Goal: Share content: Share content

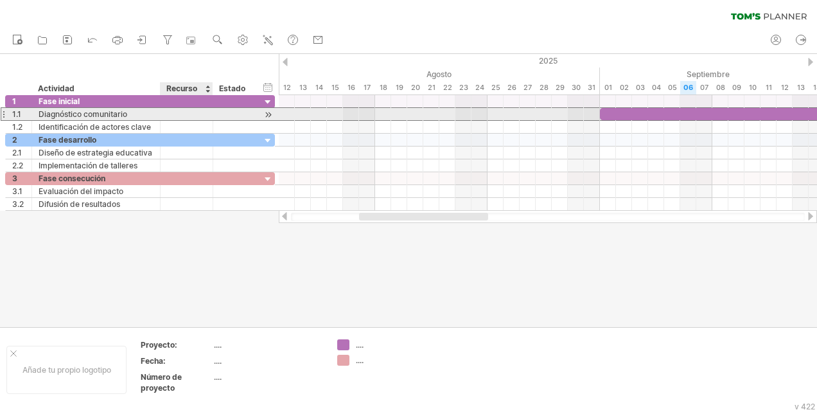
click at [191, 112] on div at bounding box center [186, 114] width 39 height 12
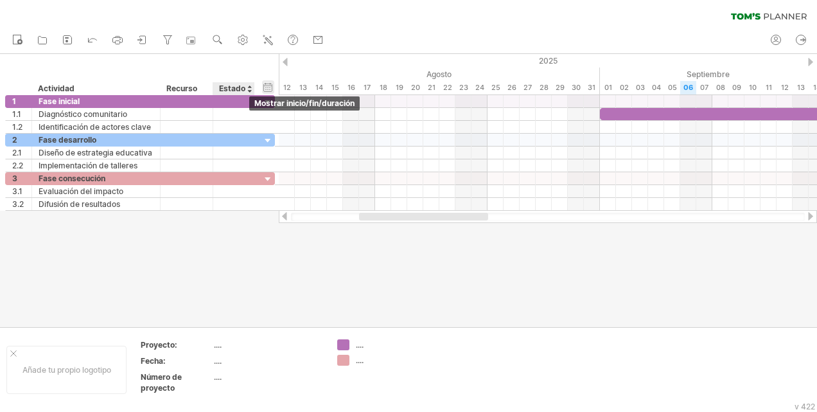
click at [270, 91] on div "hide start/end/duration Mostrar inicio/fin/duración" at bounding box center [268, 86] width 12 height 13
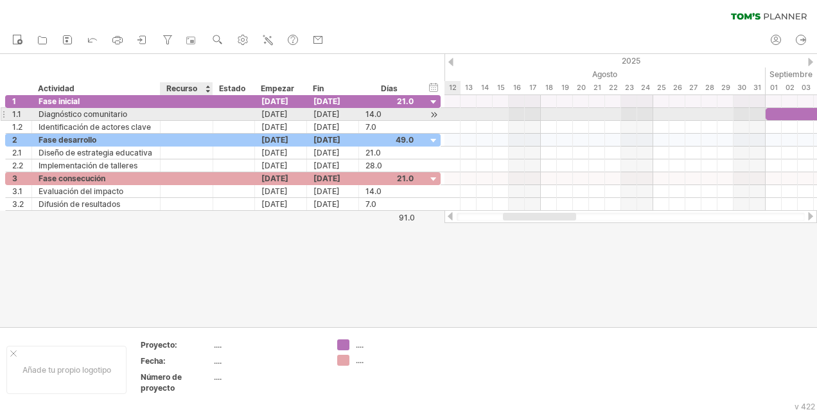
click at [193, 114] on div at bounding box center [186, 114] width 39 height 12
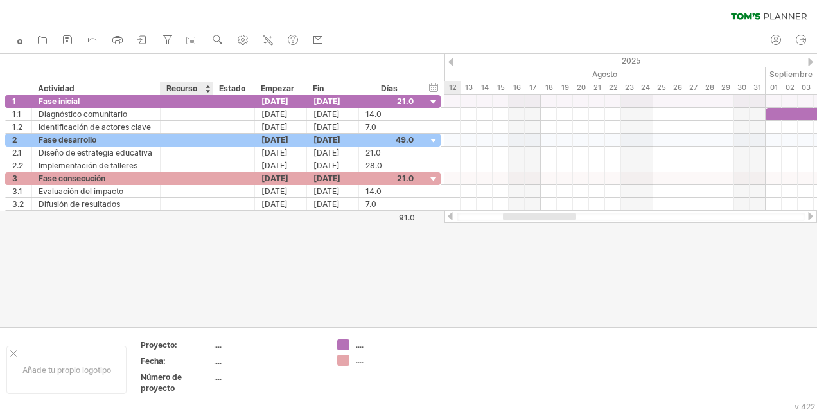
click at [189, 87] on div "Recurso" at bounding box center [185, 88] width 39 height 13
click at [207, 91] on div at bounding box center [207, 88] width 5 height 13
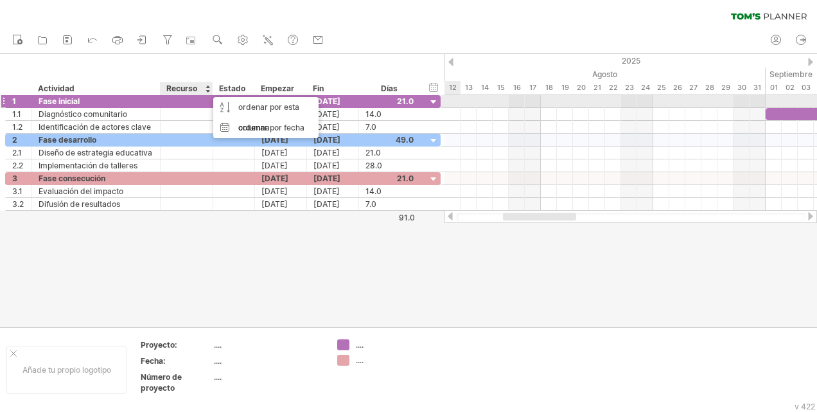
click at [190, 102] on div at bounding box center [186, 101] width 39 height 12
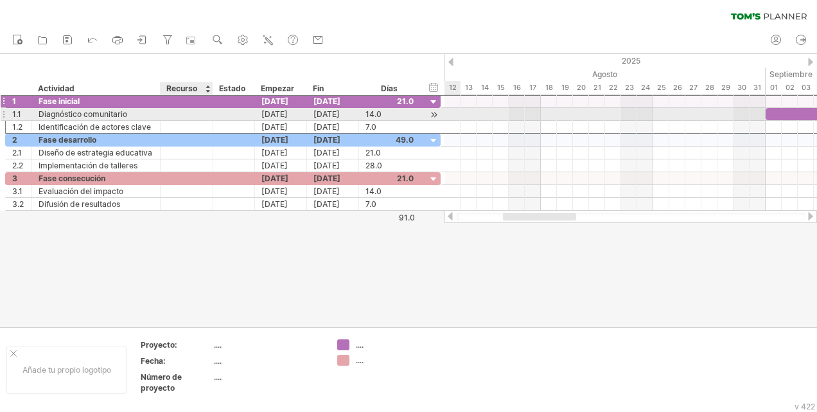
click at [184, 112] on div at bounding box center [186, 114] width 39 height 12
paste input "**********"
type input "**********"
click at [199, 114] on input "**********" at bounding box center [186, 114] width 39 height 12
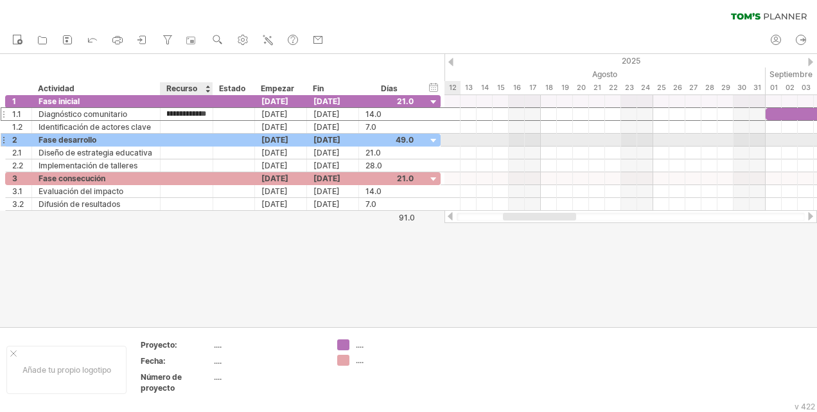
drag, startPoint x: 200, startPoint y: 114, endPoint x: 220, endPoint y: 145, distance: 36.5
click at [220, 145] on div "**********" at bounding box center [223, 153] width 436 height 116
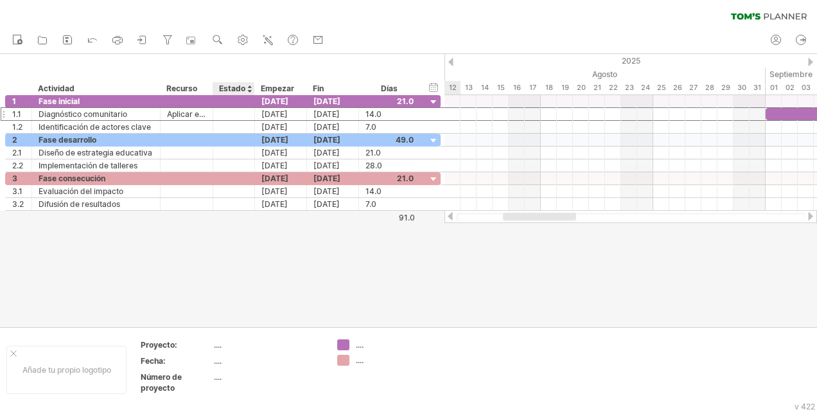
click at [245, 58] on div "hide start/end/duration Mostrar inicio/fin/duración ******** Actividad ********…" at bounding box center [222, 74] width 445 height 41
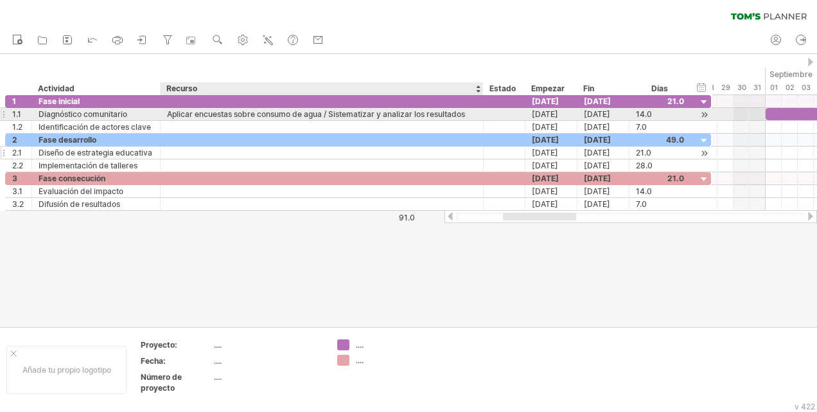
drag, startPoint x: 211, startPoint y: 112, endPoint x: 482, endPoint y: 149, distance: 273.0
click at [482, 149] on div "**********" at bounding box center [358, 153] width 707 height 116
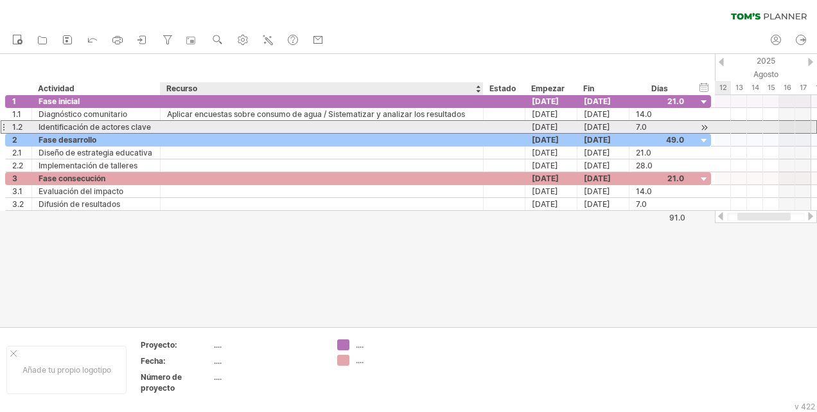
click at [189, 125] on div at bounding box center [322, 127] width 310 height 12
paste input "**********"
type input "**********"
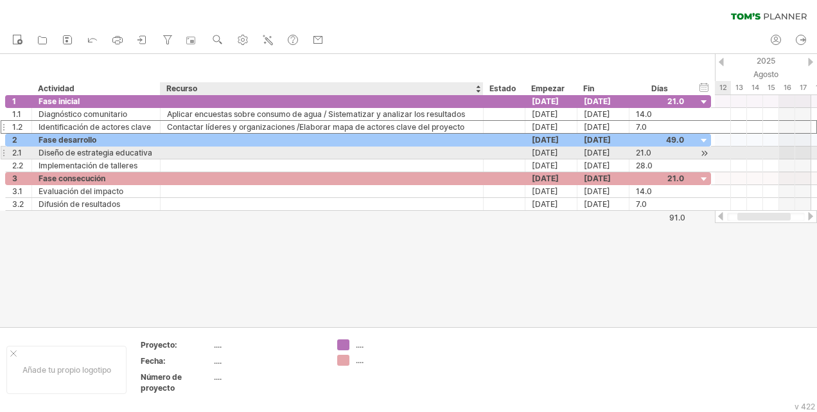
click at [181, 151] on div at bounding box center [322, 152] width 310 height 12
paste input "**********"
type input "**********"
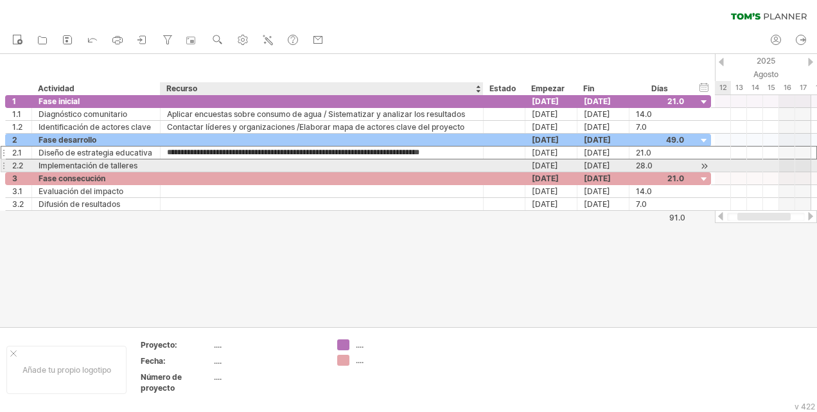
click at [180, 163] on div at bounding box center [322, 165] width 310 height 12
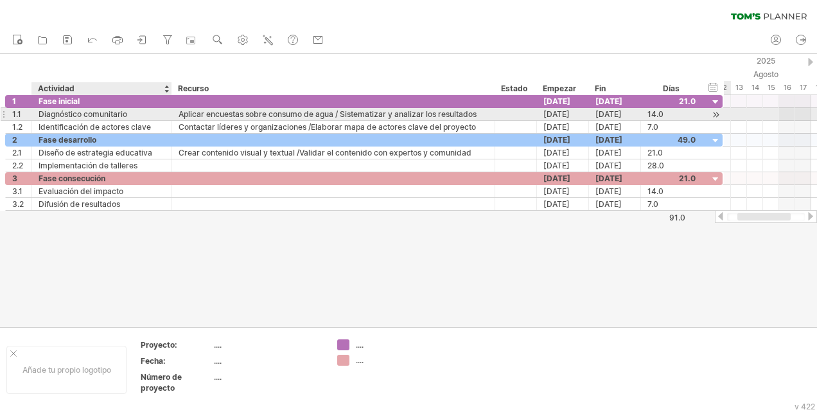
drag, startPoint x: 157, startPoint y: 110, endPoint x: 169, endPoint y: 107, distance: 12.0
click at [169, 108] on div at bounding box center [170, 114] width 6 height 13
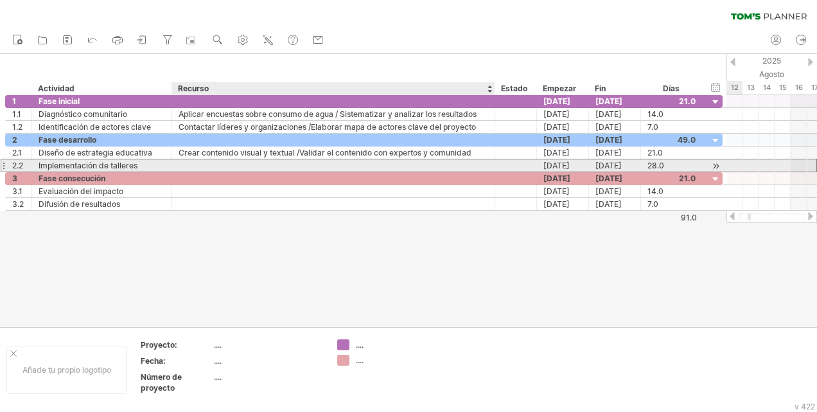
click at [209, 166] on div at bounding box center [334, 165] width 310 height 12
paste input "**********"
type input "**********"
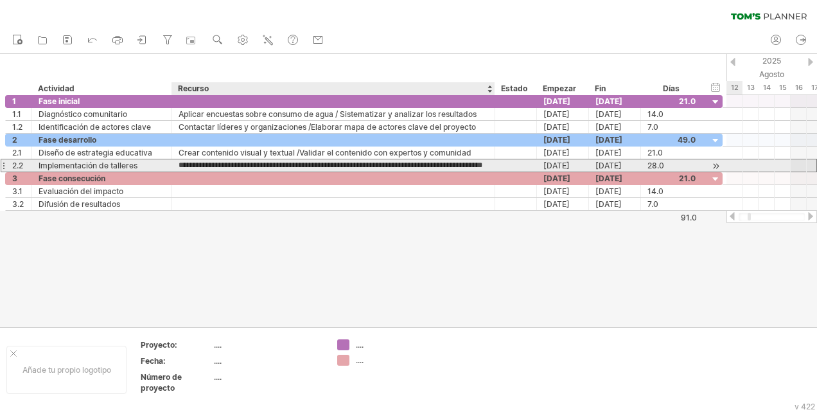
scroll to position [0, 35]
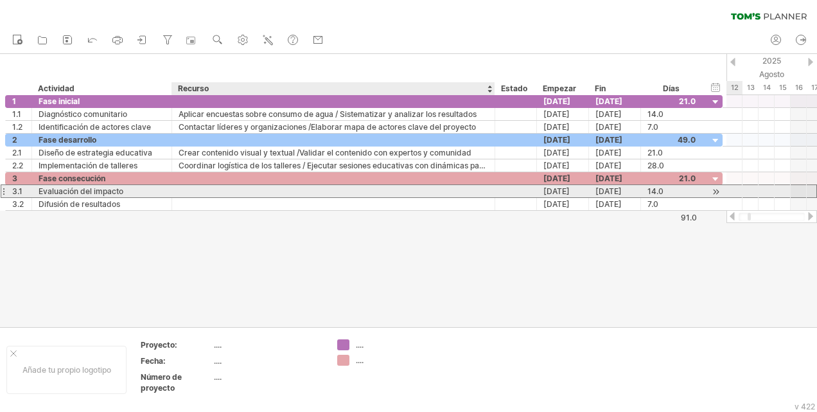
click at [208, 189] on div at bounding box center [334, 191] width 310 height 12
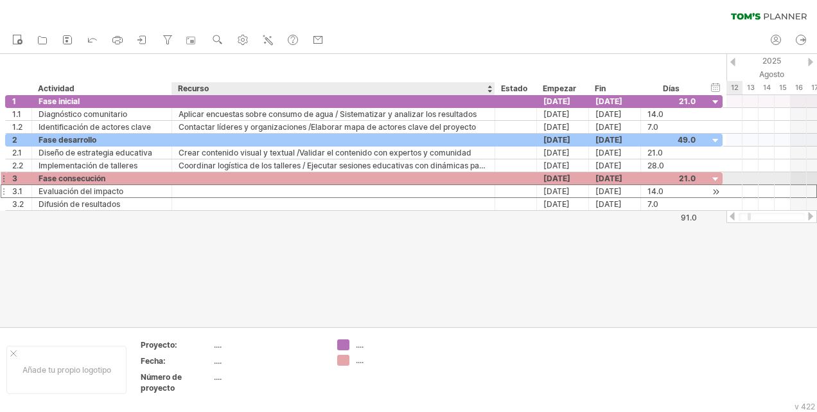
paste input "**********"
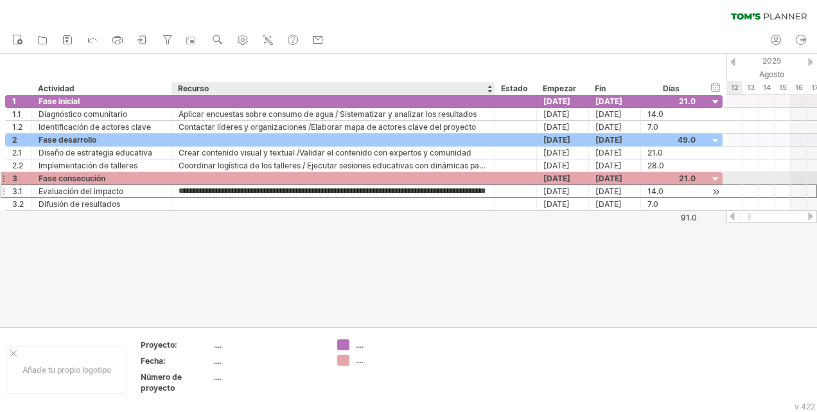
scroll to position [0, 52]
type input "**********"
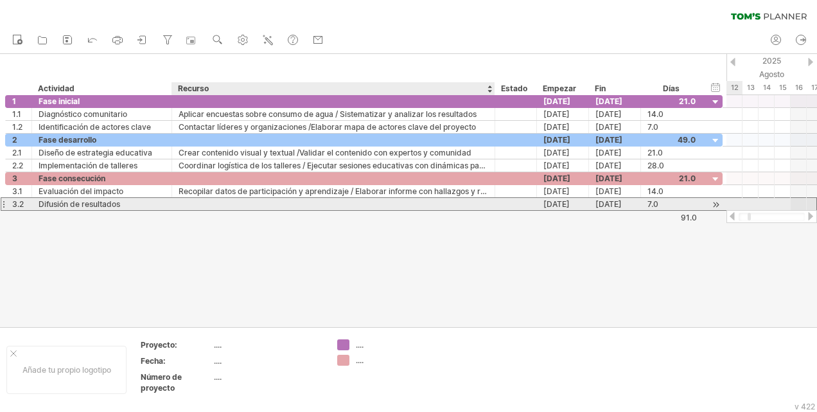
scroll to position [0, 0]
click at [209, 199] on div at bounding box center [334, 204] width 310 height 12
click at [188, 198] on div at bounding box center [334, 204] width 310 height 12
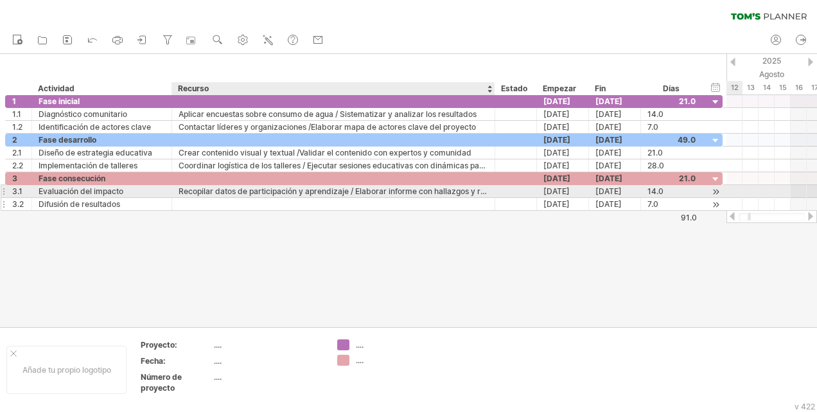
paste input "**********"
type input "**********"
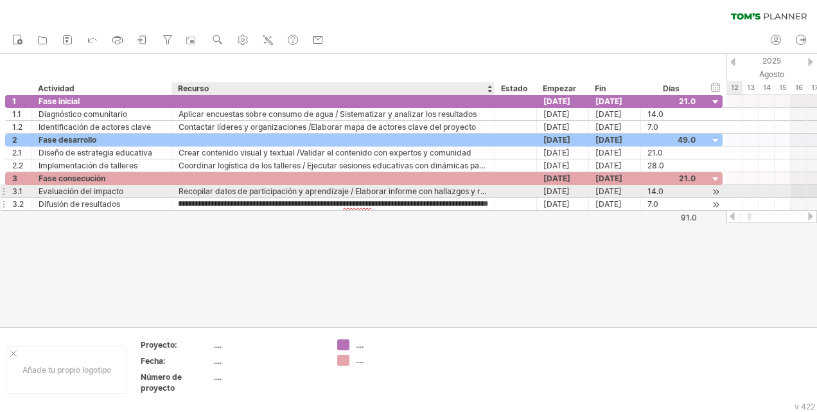
scroll to position [0, 85]
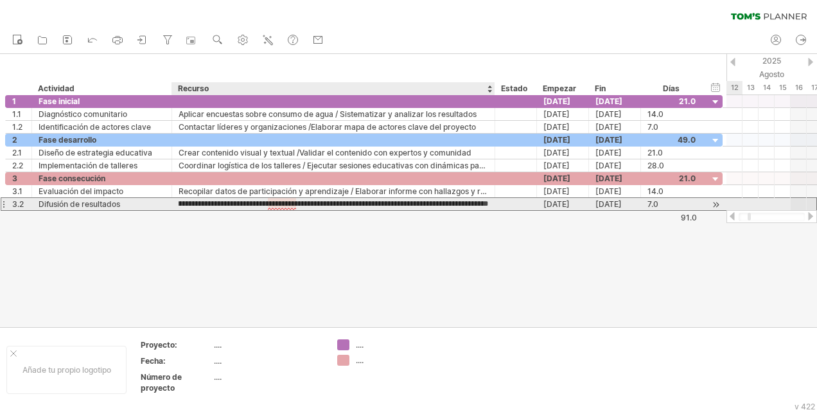
drag, startPoint x: 288, startPoint y: 199, endPoint x: 297, endPoint y: 209, distance: 13.2
click at [288, 203] on input "**********" at bounding box center [334, 204] width 310 height 12
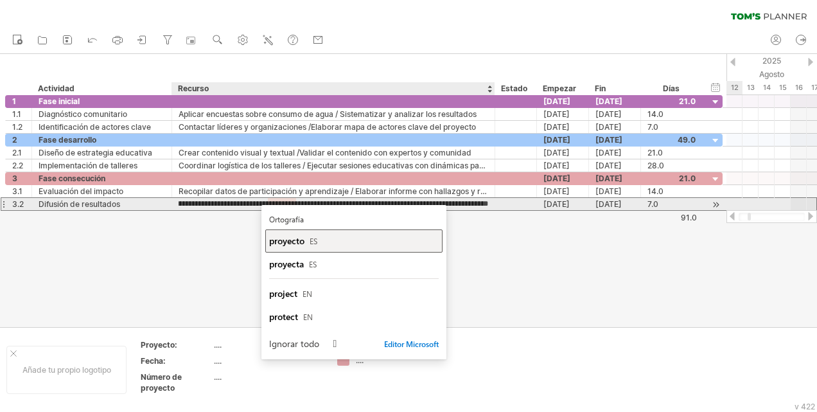
click at [292, 242] on span "proyecto" at bounding box center [286, 240] width 35 height 12
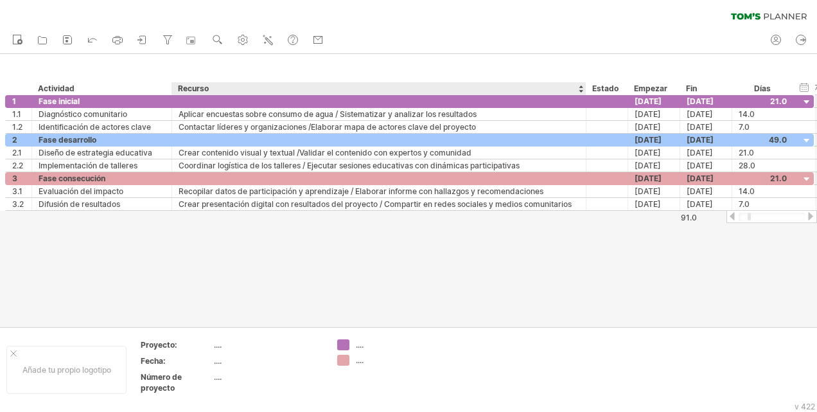
drag, startPoint x: 492, startPoint y: 86, endPoint x: 583, endPoint y: 80, distance: 91.4
click at [583, 80] on div "hide start/end/duration Mostrar inicio/fin/duración ******** Actividad ********…" at bounding box center [407, 74] width 815 height 41
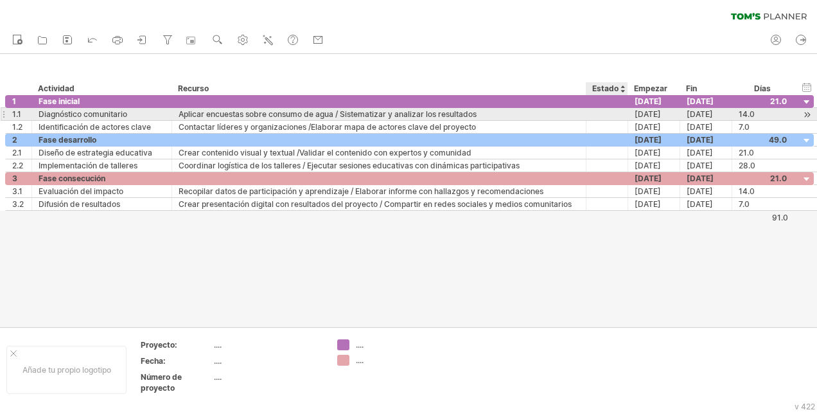
click at [614, 113] on div at bounding box center [607, 114] width 28 height 12
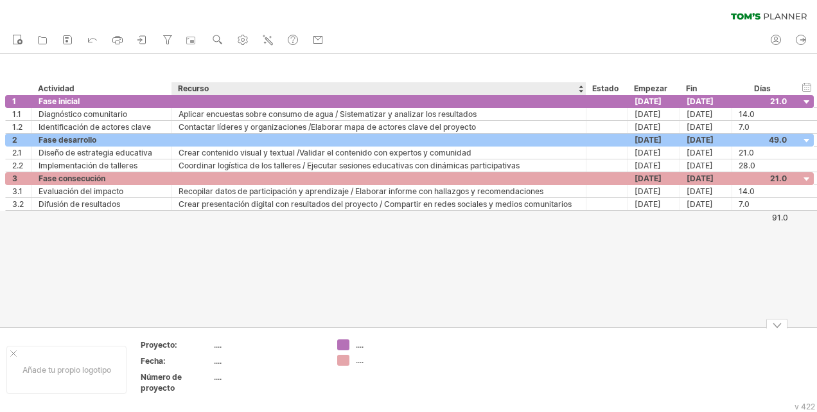
click at [218, 346] on div "...." at bounding box center [268, 344] width 108 height 11
click at [213, 346] on table "Proyecto: .... Fecha: .... Número de proyecto ...." at bounding box center [231, 369] width 185 height 60
click at [213, 345] on table "Proyecto: .... Fecha: .... Número de proyecto ...." at bounding box center [231, 369] width 185 height 60
click at [216, 347] on div "...." at bounding box center [268, 344] width 108 height 11
click at [218, 346] on input "text" at bounding box center [265, 344] width 103 height 11
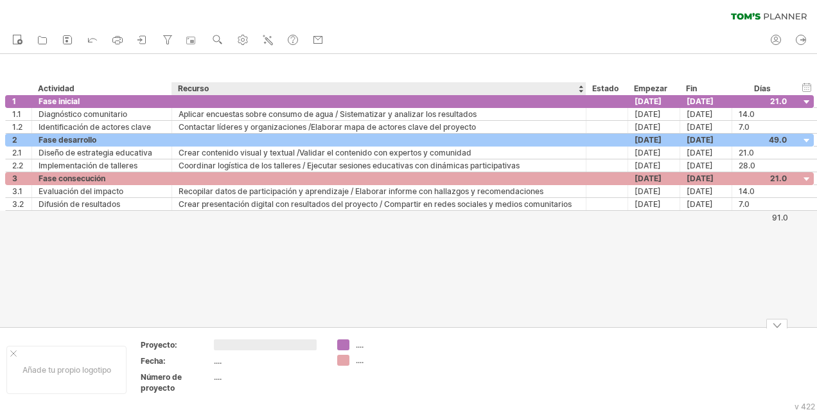
type input "**********"
click at [243, 393] on td "...." at bounding box center [268, 384] width 109 height 26
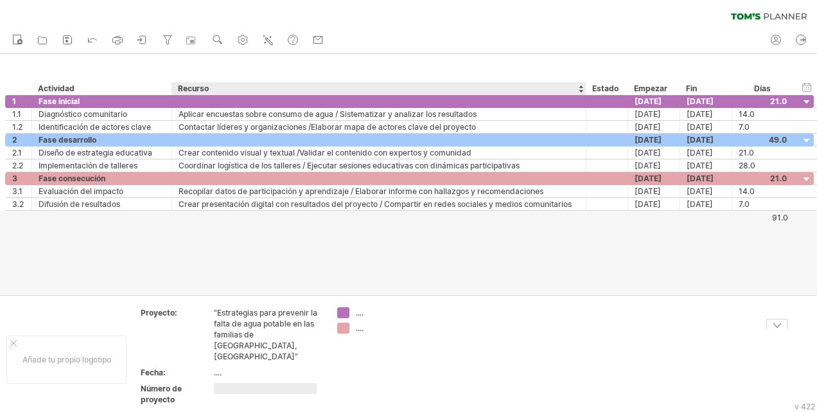
click at [218, 367] on div "...." at bounding box center [268, 372] width 108 height 11
type input "**********"
click at [393, 392] on td ".... ...." at bounding box center [382, 359] width 102 height 104
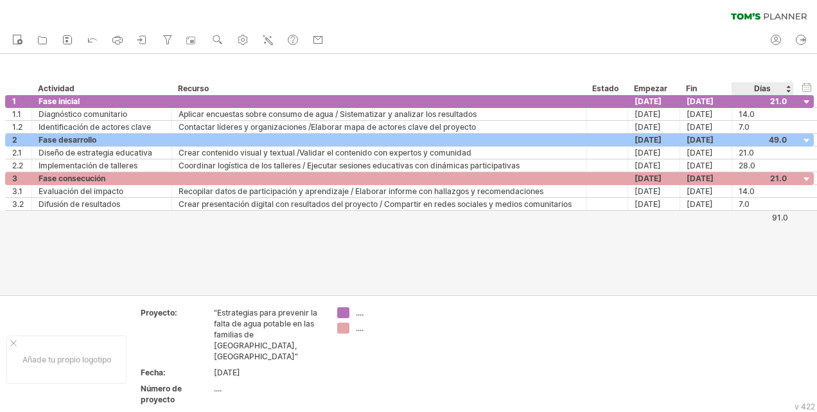
drag, startPoint x: 560, startPoint y: 287, endPoint x: 819, endPoint y: 268, distance: 259.6
click at [817, 268] on html "Progreso (100%) Trying to reach [DOMAIN_NAME] Connected again... 0% clear filte…" at bounding box center [408, 207] width 817 height 414
drag, startPoint x: 790, startPoint y: 266, endPoint x: 819, endPoint y: 262, distance: 29.2
click at [817, 262] on html "Progreso (100%) Trying to reach [DOMAIN_NAME] Connected again... 0% clear filte…" at bounding box center [408, 207] width 817 height 414
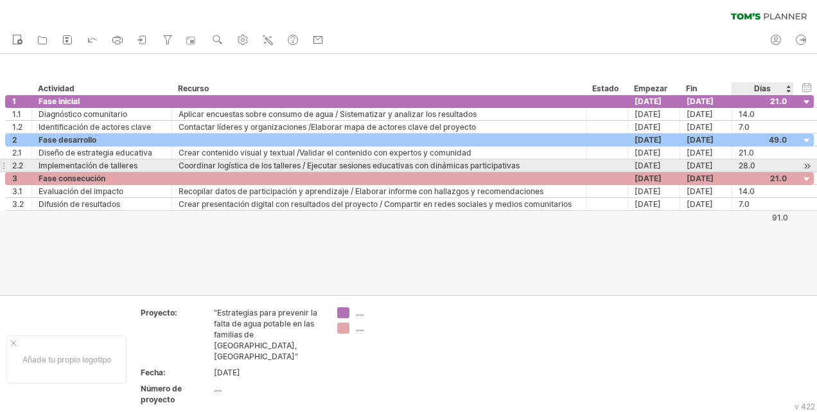
click at [817, 163] on html "Progreso (100%) Trying to reach [DOMAIN_NAME] Connected again... 0% clear filte…" at bounding box center [408, 207] width 817 height 414
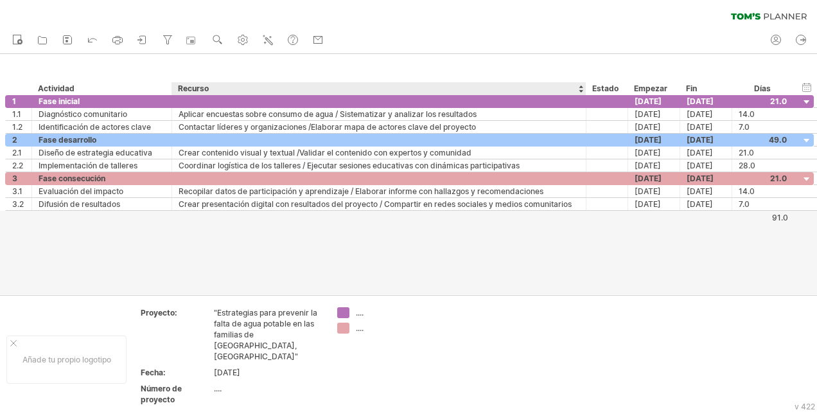
click at [246, 82] on div "hide start/end/duration Mostrar inicio/fin/duración ******** Actividad ********…" at bounding box center [409, 74] width 818 height 41
drag, startPoint x: 433, startPoint y: 305, endPoint x: 578, endPoint y: 311, distance: 145.3
click at [578, 311] on div "Añade tu propio logotipo Proyecto: "Estrategias para prevenir la falta de agua …" at bounding box center [408, 359] width 817 height 128
drag, startPoint x: 691, startPoint y: 311, endPoint x: 725, endPoint y: 311, distance: 33.4
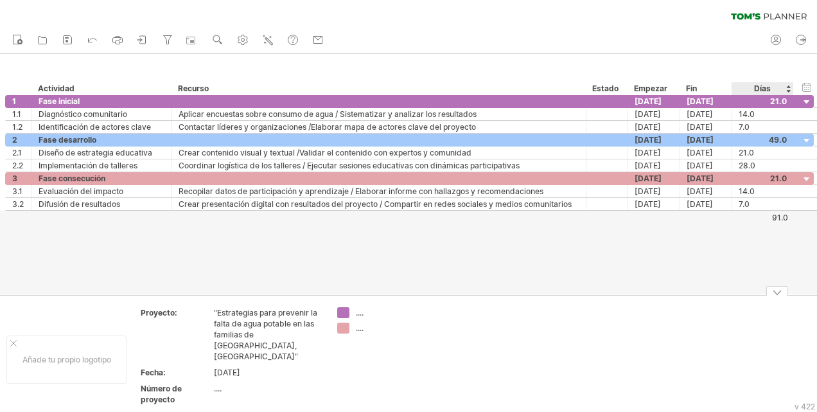
click at [817, 265] on html "Progreso (100%) Trying to reach [DOMAIN_NAME] Connected again... 0% clear filte…" at bounding box center [408, 207] width 817 height 414
click at [817, 100] on html "Progreso (100%) Trying to reach [DOMAIN_NAME] Connected again... 0% clear filte…" at bounding box center [408, 207] width 817 height 414
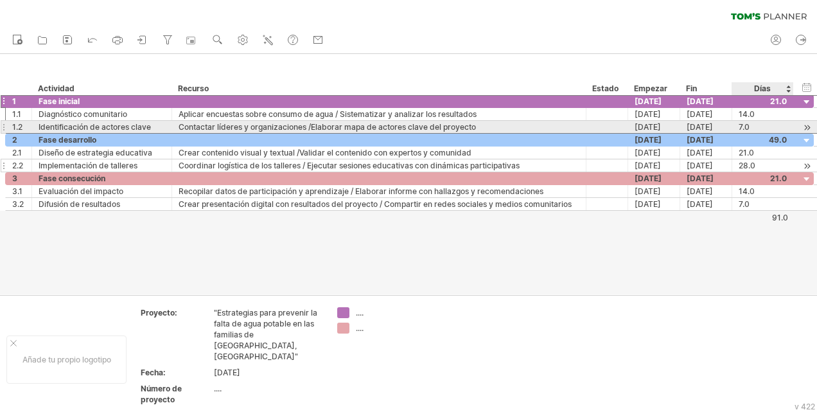
drag, startPoint x: 817, startPoint y: 106, endPoint x: 815, endPoint y: 169, distance: 63.0
click at [817, 174] on html "Progreso (100%) Trying to reach [DOMAIN_NAME] Connected again... 0% clear filte…" at bounding box center [408, 207] width 817 height 414
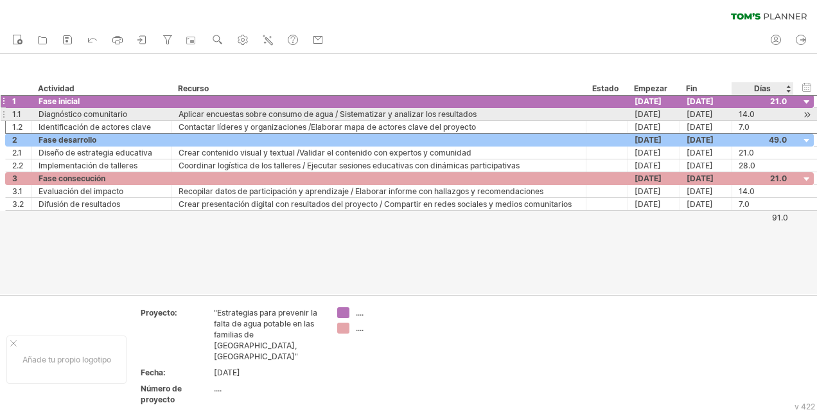
click at [806, 112] on div at bounding box center [807, 114] width 12 height 13
click at [808, 112] on div at bounding box center [807, 114] width 12 height 13
click at [809, 115] on div at bounding box center [807, 114] width 12 height 13
click at [802, 132] on div at bounding box center [807, 127] width 12 height 13
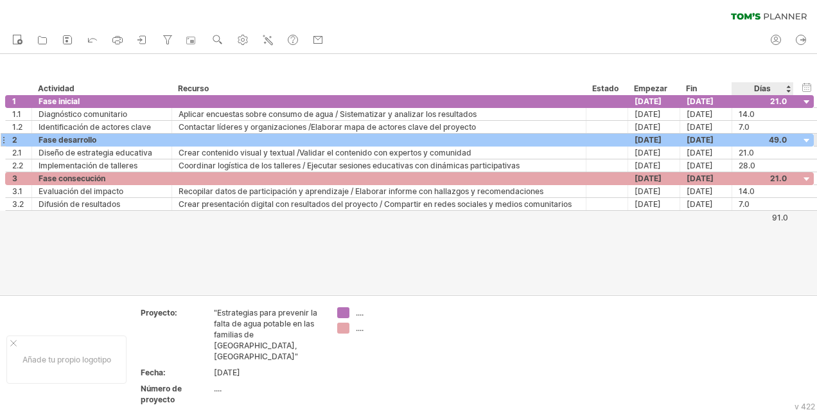
click at [804, 141] on div at bounding box center [807, 141] width 12 height 12
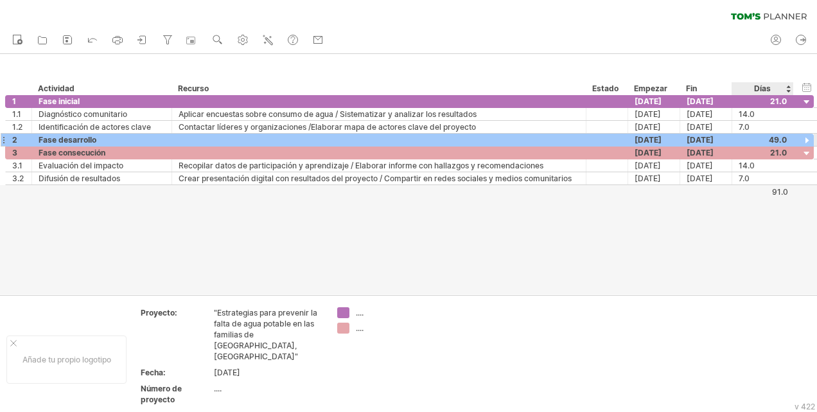
click at [804, 141] on div at bounding box center [807, 141] width 12 height 12
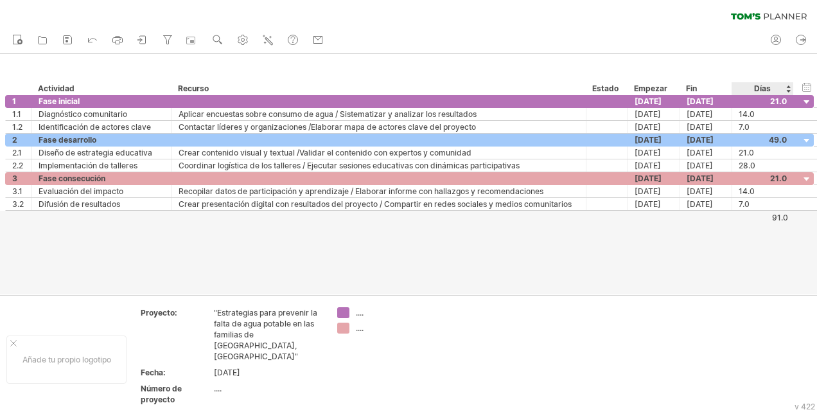
drag, startPoint x: 727, startPoint y: 261, endPoint x: 685, endPoint y: 245, distance: 44.7
click at [801, 278] on div at bounding box center [408, 174] width 817 height 240
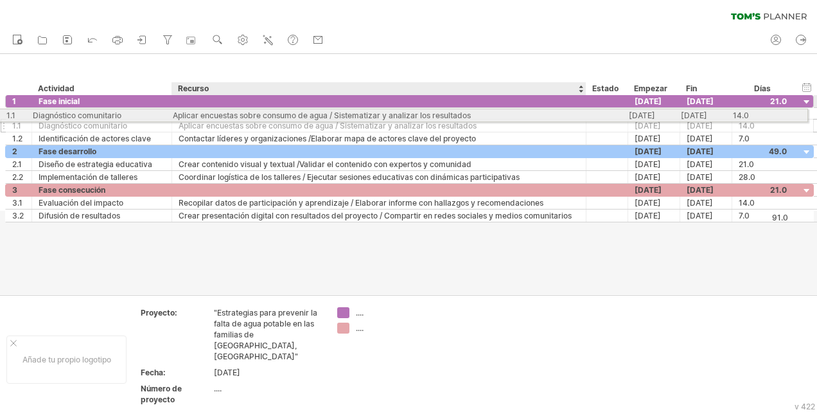
drag, startPoint x: 378, startPoint y: 113, endPoint x: 370, endPoint y: 113, distance: 7.7
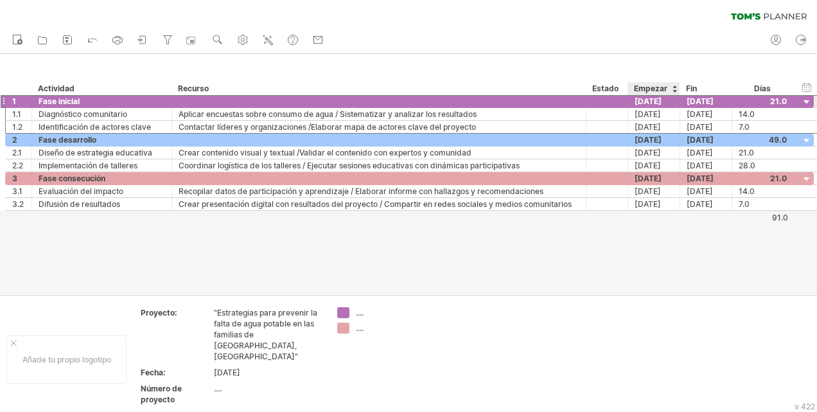
click at [667, 102] on div "[DATE]" at bounding box center [654, 101] width 52 height 12
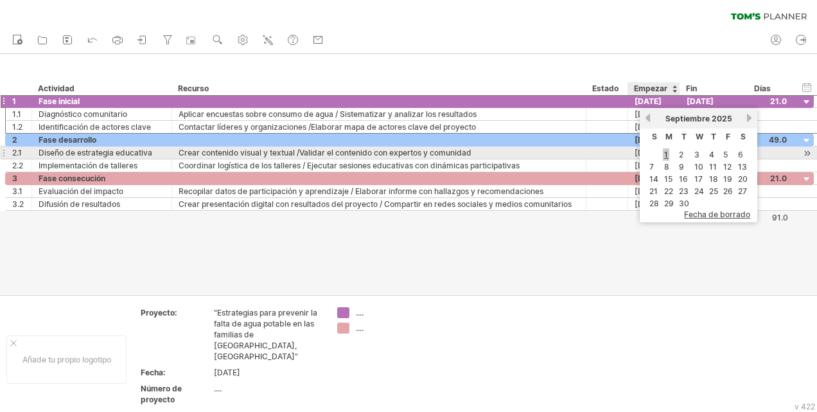
click at [664, 154] on link "1" at bounding box center [666, 154] width 6 height 12
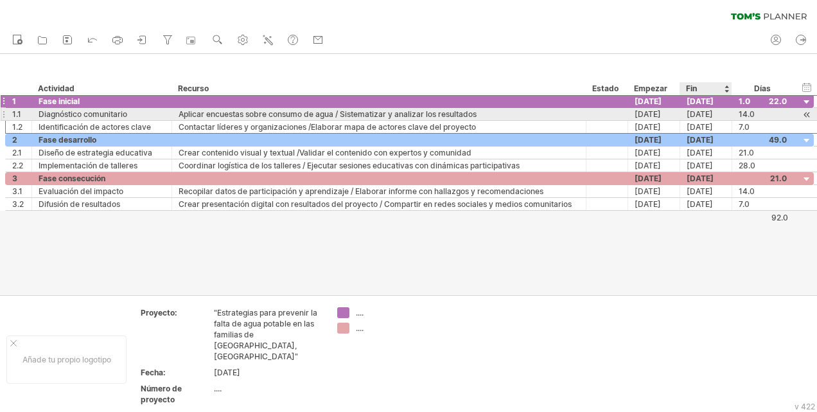
click at [700, 112] on div "[DATE]" at bounding box center [706, 114] width 52 height 12
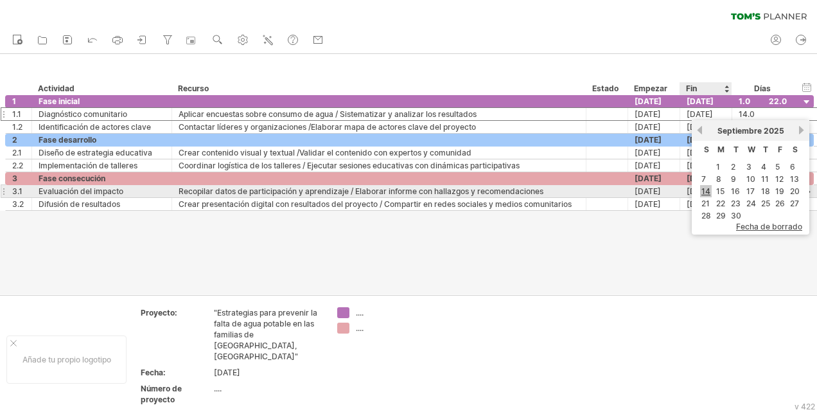
click at [709, 188] on link "14" at bounding box center [706, 191] width 12 height 12
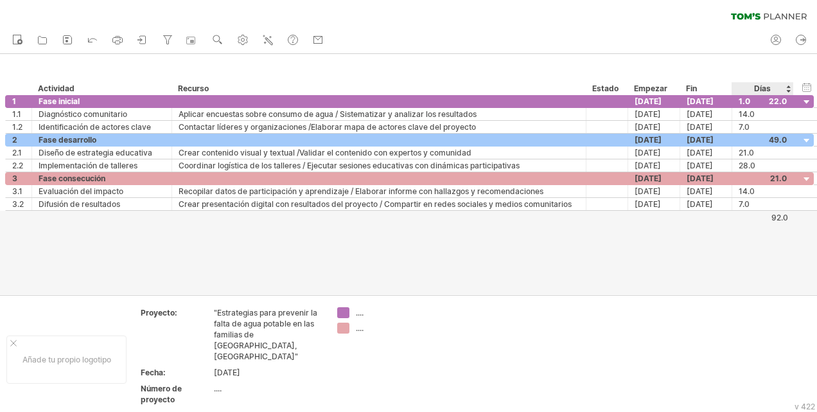
click at [785, 215] on div "92.0" at bounding box center [760, 218] width 55 height 10
click at [808, 91] on div "hide start/end/duration Mostrar inicio/fin/duración" at bounding box center [807, 86] width 12 height 13
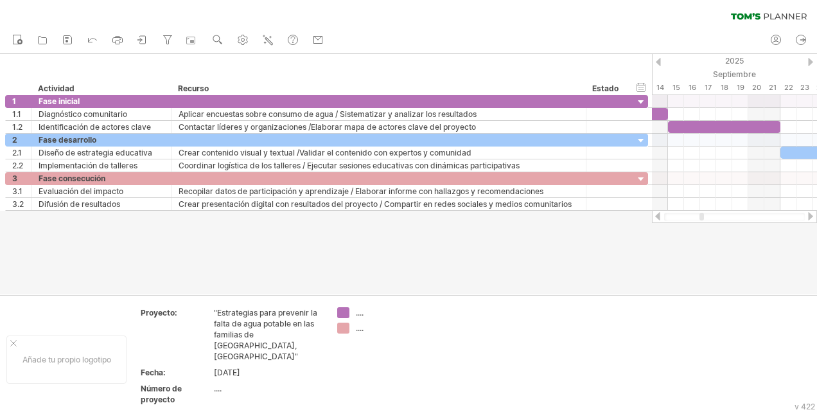
click at [815, 217] on div at bounding box center [811, 216] width 10 height 8
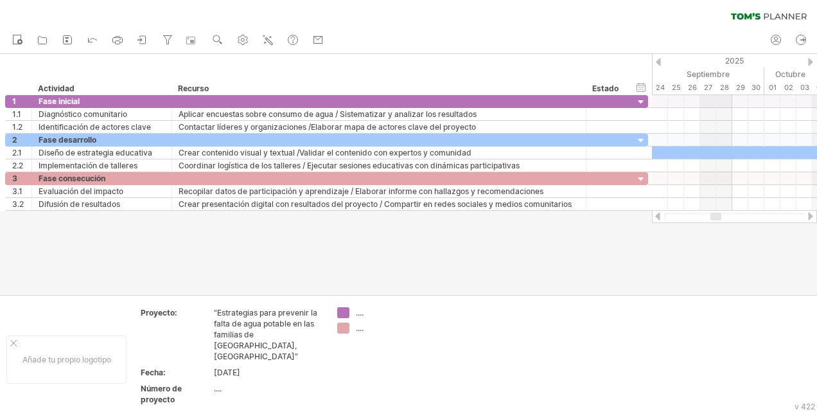
click at [815, 217] on div at bounding box center [811, 216] width 10 height 8
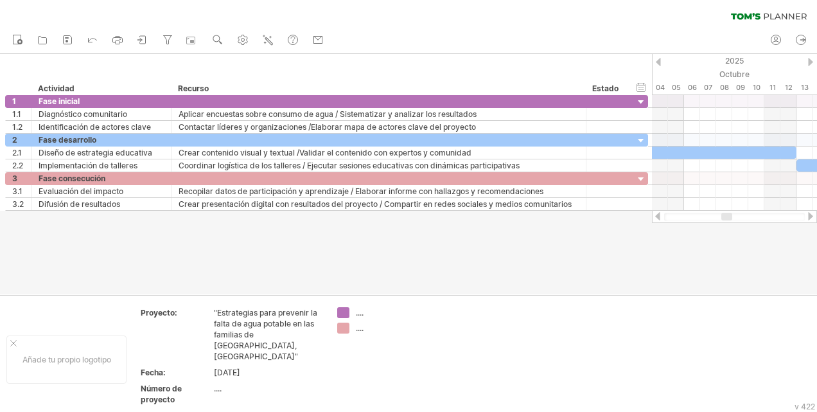
click at [815, 217] on div at bounding box center [811, 216] width 10 height 8
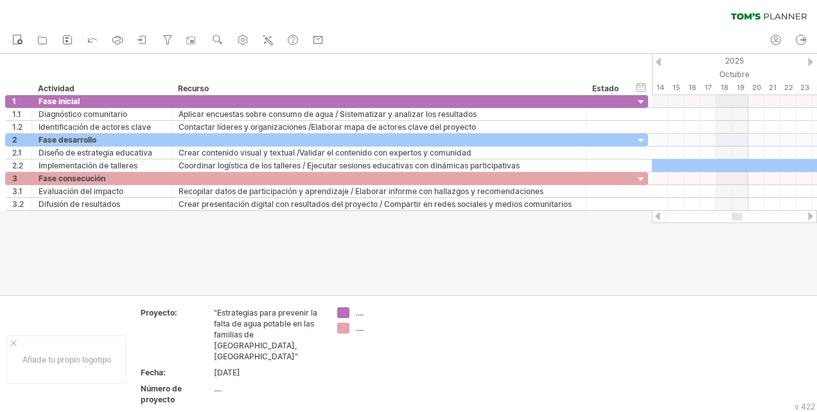
click at [815, 217] on div at bounding box center [811, 216] width 10 height 8
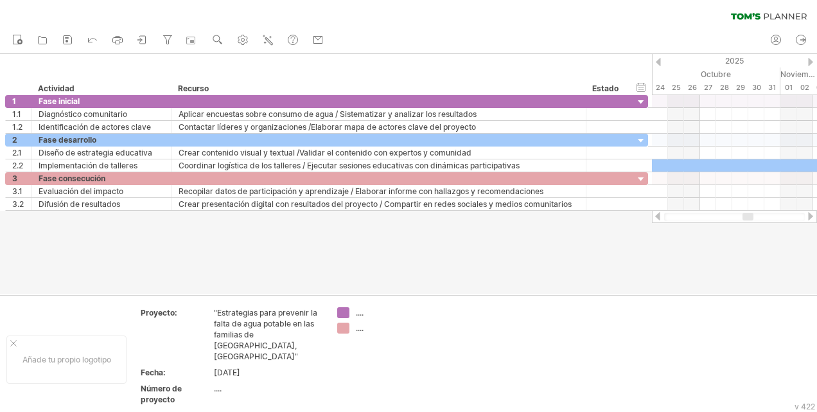
click at [814, 217] on div at bounding box center [811, 216] width 10 height 8
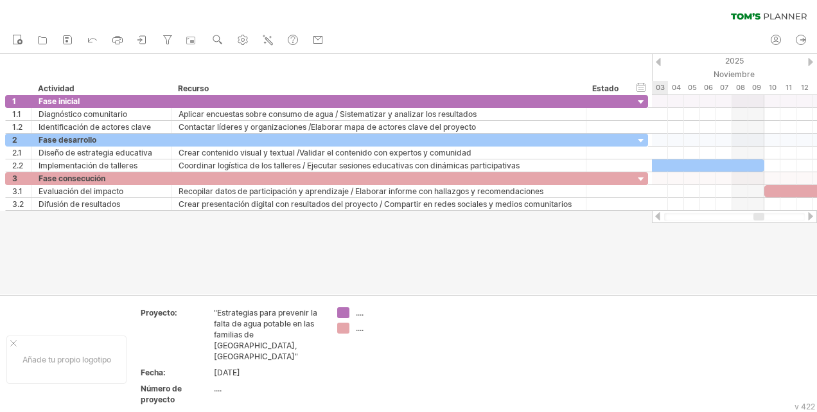
click at [814, 217] on div at bounding box center [811, 216] width 10 height 8
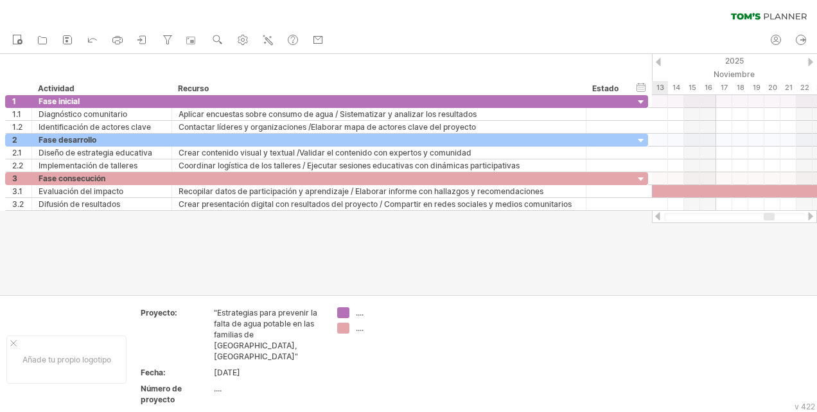
click at [814, 217] on div at bounding box center [811, 216] width 10 height 8
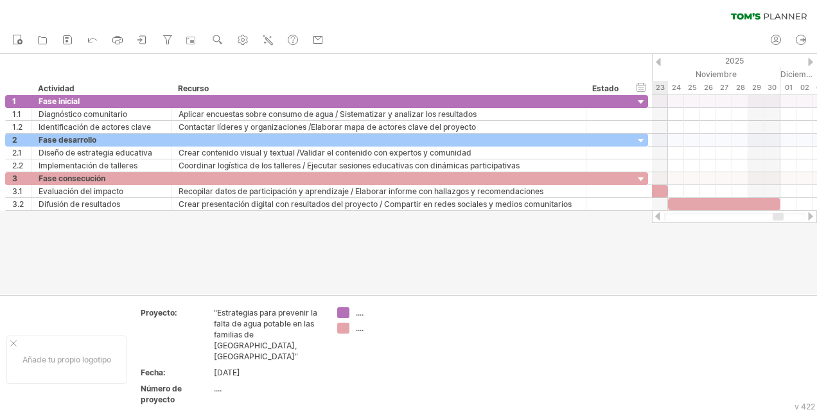
click at [814, 217] on div at bounding box center [811, 216] width 10 height 8
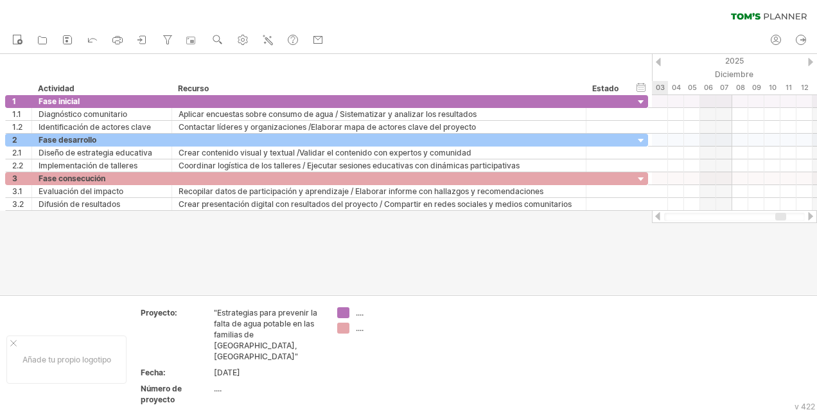
click at [814, 217] on div at bounding box center [811, 216] width 10 height 8
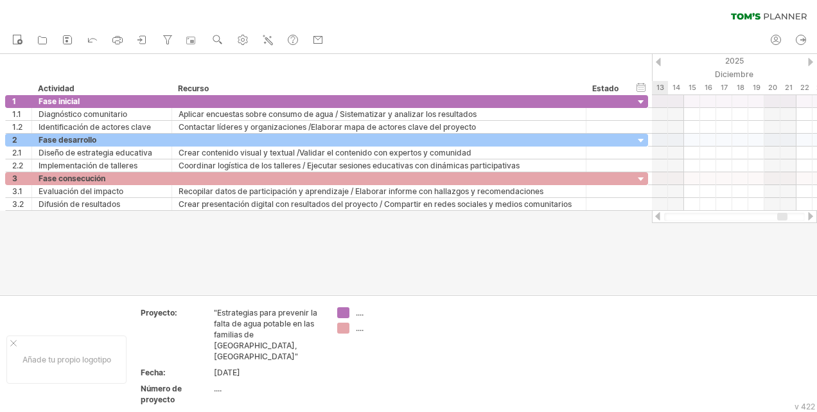
click at [657, 222] on div at bounding box center [734, 216] width 165 height 13
click at [658, 221] on div at bounding box center [734, 216] width 165 height 13
click at [659, 220] on div at bounding box center [734, 216] width 165 height 13
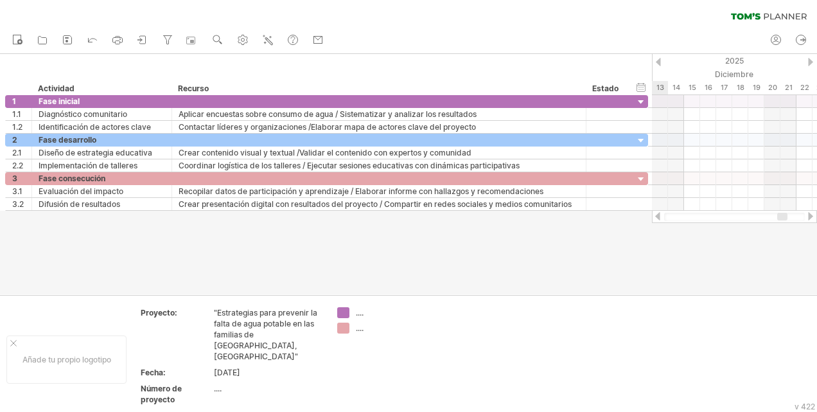
click at [659, 216] on div at bounding box center [658, 216] width 10 height 8
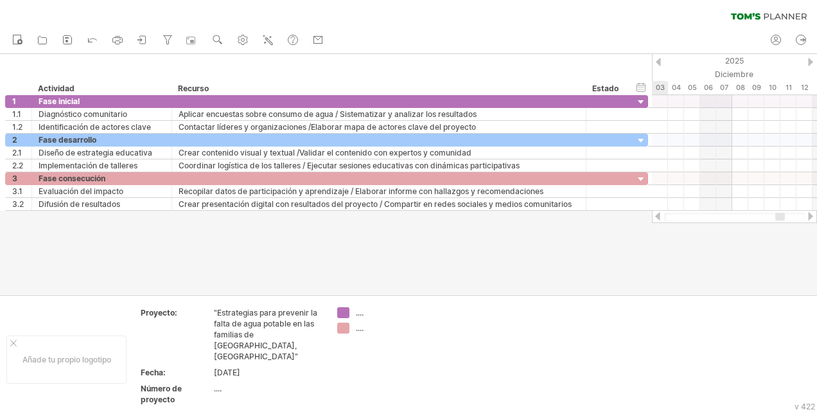
click at [659, 216] on div at bounding box center [658, 216] width 10 height 8
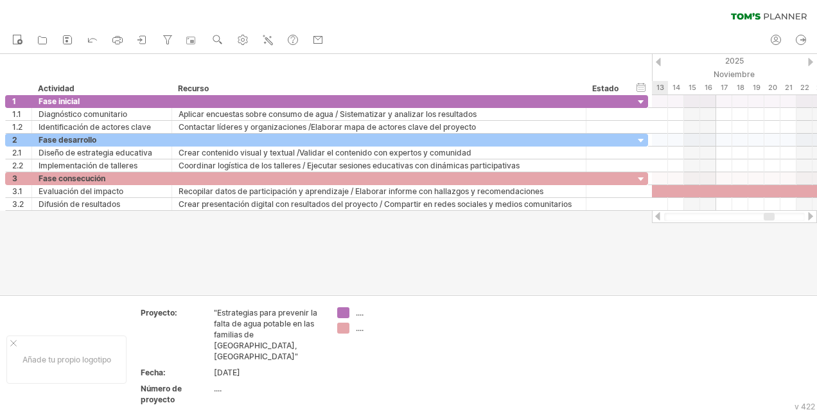
click at [659, 216] on div at bounding box center [658, 216] width 10 height 8
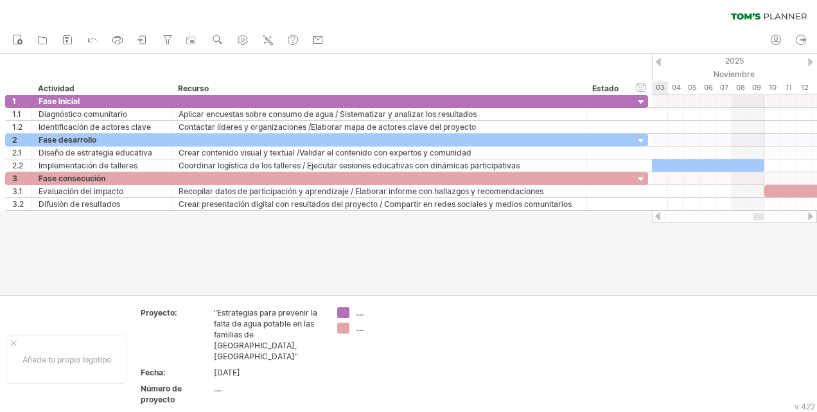
click at [659, 216] on div at bounding box center [658, 216] width 10 height 8
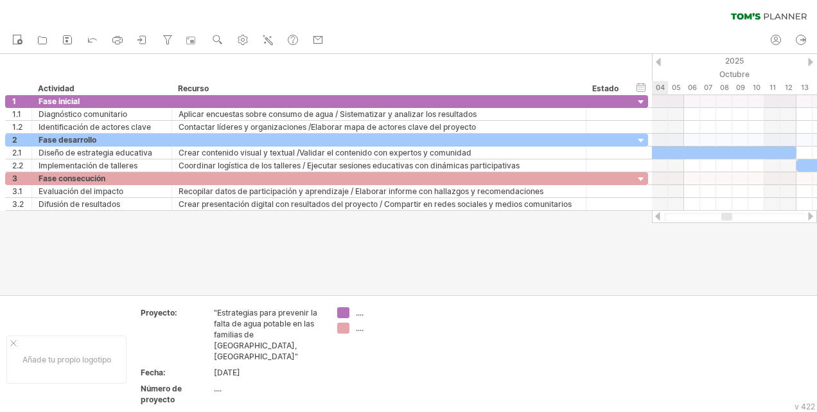
click at [659, 216] on div at bounding box center [658, 216] width 10 height 8
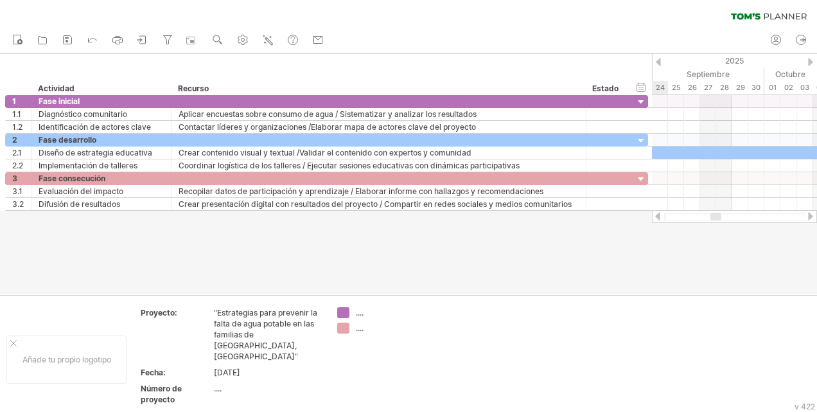
click at [659, 216] on div at bounding box center [658, 216] width 10 height 8
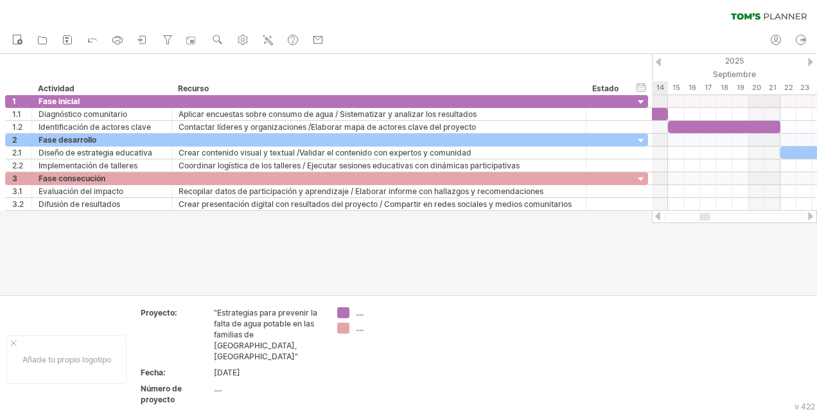
click at [659, 216] on div at bounding box center [658, 216] width 10 height 8
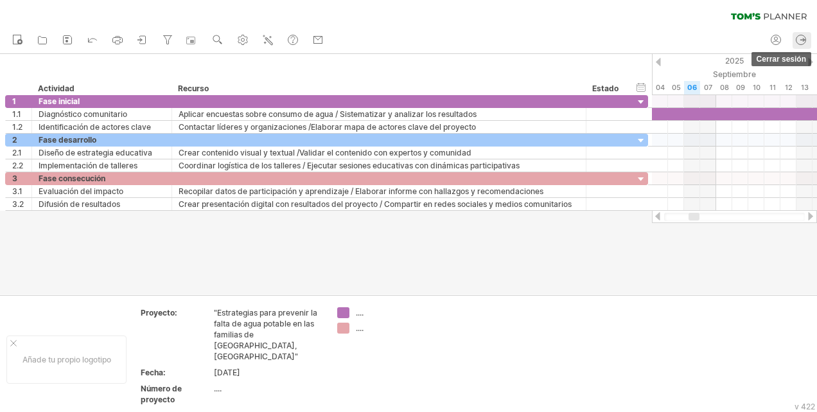
click at [802, 36] on icon at bounding box center [801, 39] width 13 height 13
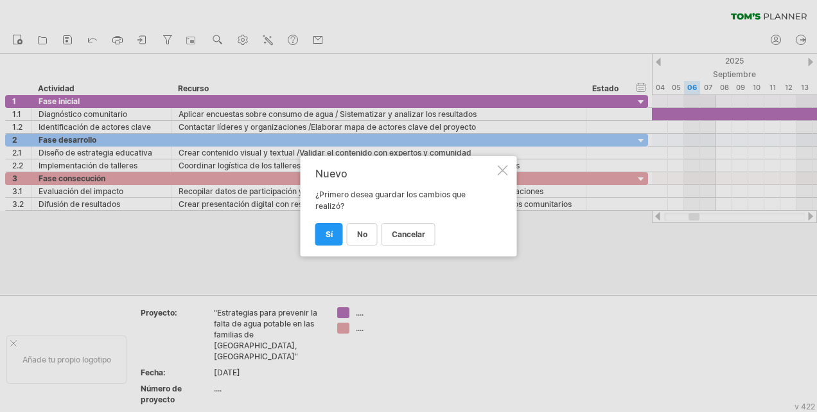
click at [505, 166] on div at bounding box center [503, 170] width 10 height 10
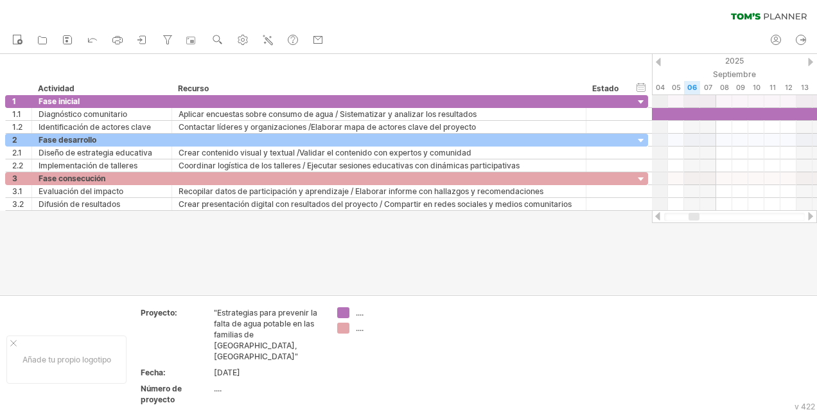
click at [696, 27] on div "Nuevo abrir" at bounding box center [408, 40] width 817 height 27
click at [691, 18] on div "clear filter reapply filter" at bounding box center [408, 13] width 817 height 27
click at [653, 220] on div at bounding box center [658, 216] width 10 height 8
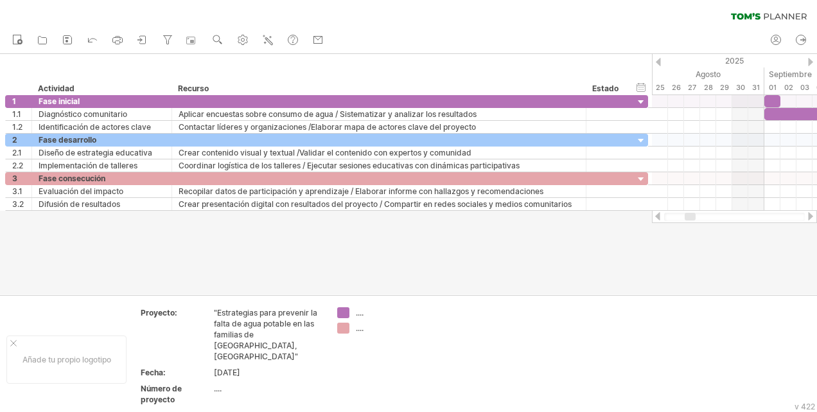
click at [653, 220] on div at bounding box center [658, 216] width 10 height 8
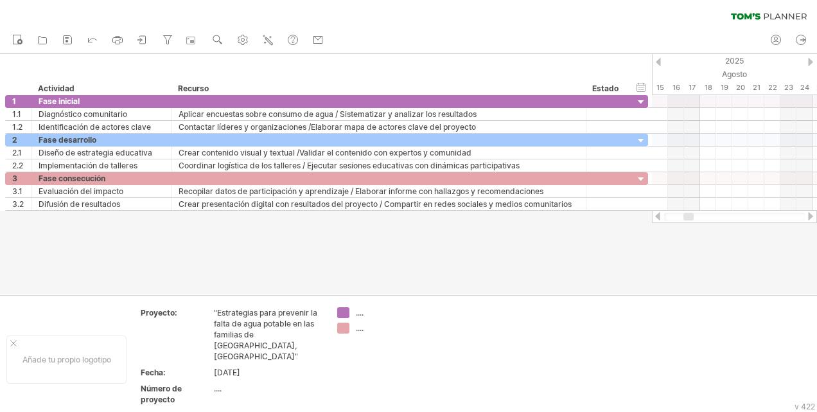
click at [654, 220] on div at bounding box center [658, 216] width 10 height 8
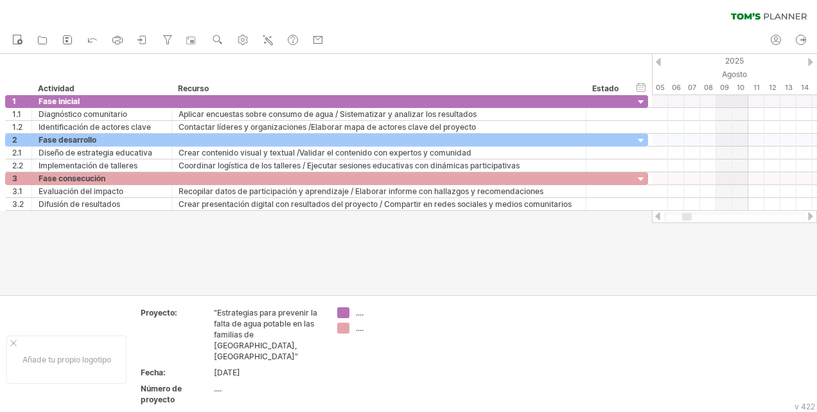
click at [654, 220] on div at bounding box center [658, 216] width 10 height 8
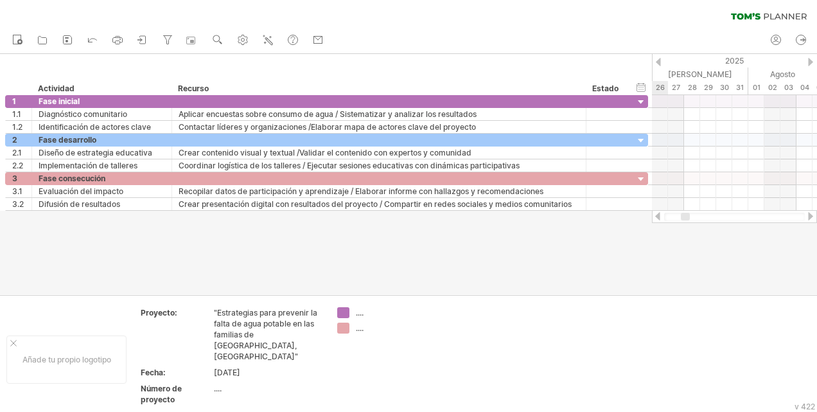
click at [654, 220] on div at bounding box center [658, 216] width 10 height 8
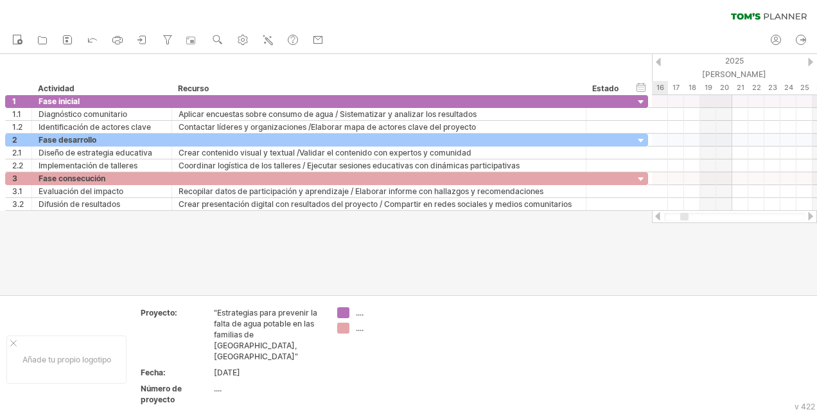
click at [654, 220] on div at bounding box center [658, 216] width 10 height 8
click at [655, 218] on div at bounding box center [658, 216] width 10 height 8
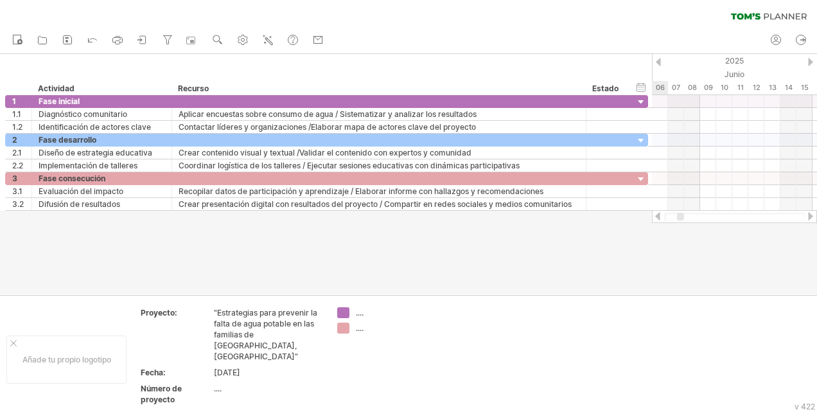
click at [655, 218] on div at bounding box center [658, 216] width 10 height 8
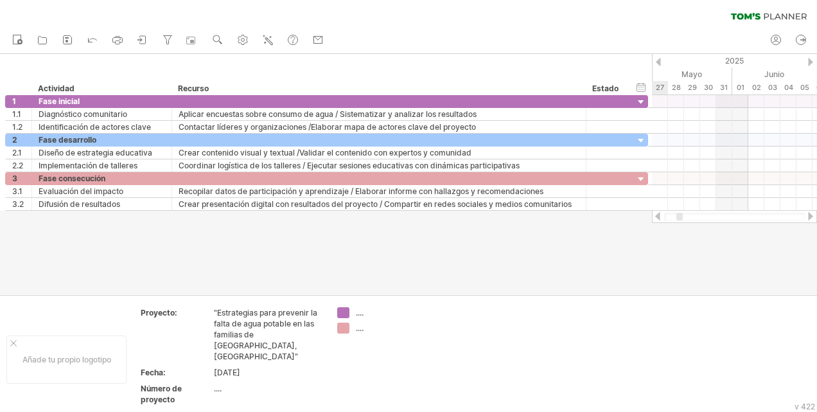
click at [655, 218] on div at bounding box center [658, 216] width 10 height 8
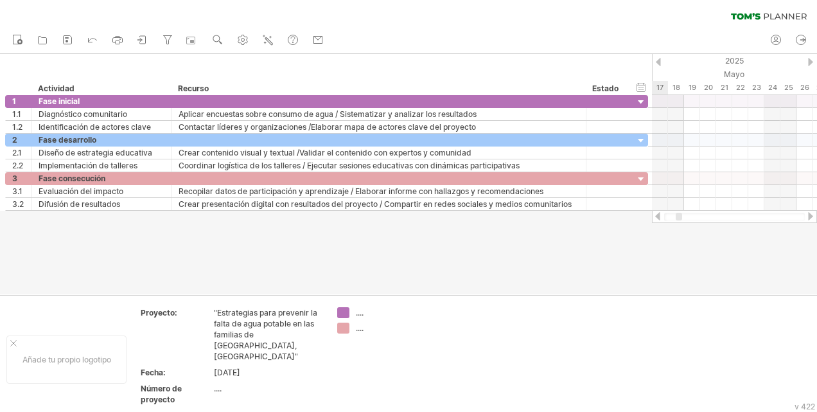
click at [655, 217] on div at bounding box center [658, 216] width 10 height 8
click at [806, 215] on div at bounding box center [734, 216] width 165 height 13
click at [806, 215] on div at bounding box center [811, 216] width 10 height 8
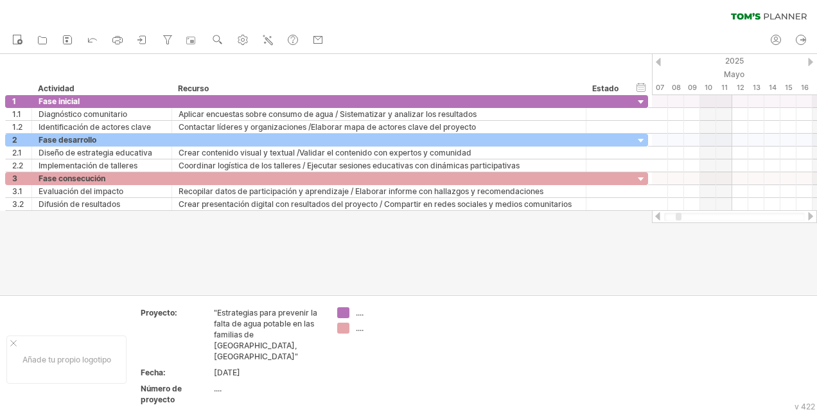
click at [806, 215] on div at bounding box center [811, 216] width 10 height 8
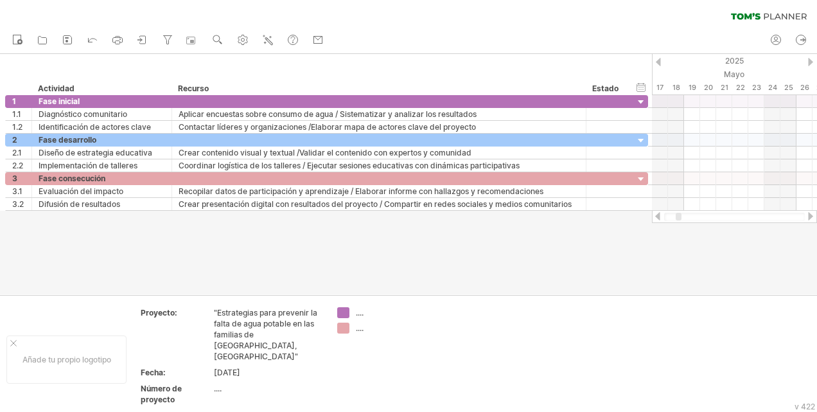
click at [806, 215] on div at bounding box center [811, 216] width 10 height 8
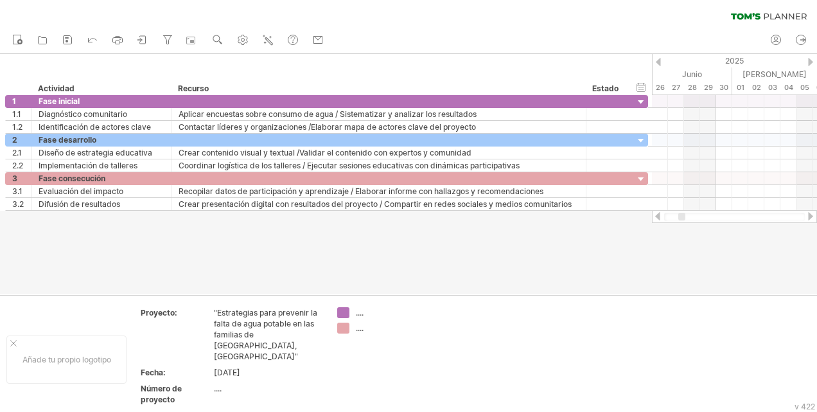
click at [806, 215] on div at bounding box center [811, 216] width 10 height 8
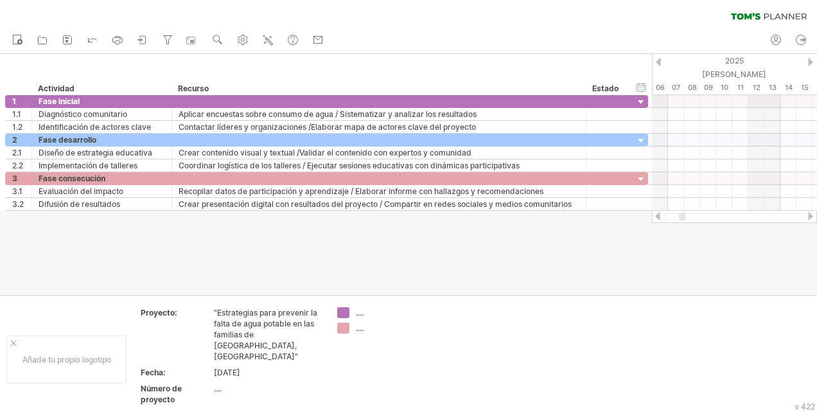
click at [806, 213] on div at bounding box center [811, 216] width 10 height 8
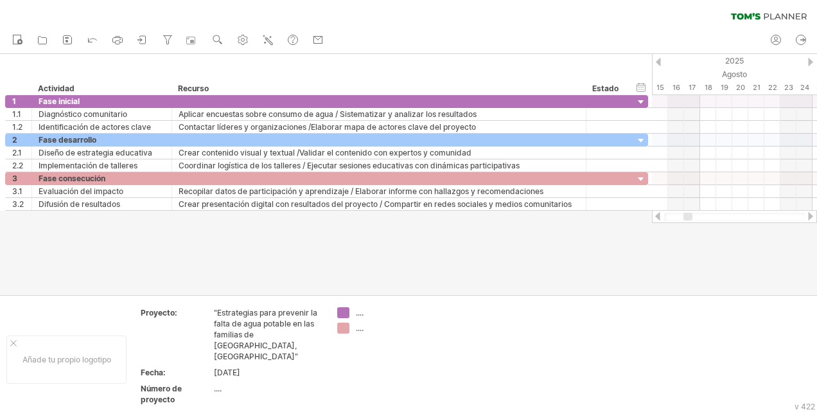
click at [806, 213] on div at bounding box center [811, 216] width 10 height 8
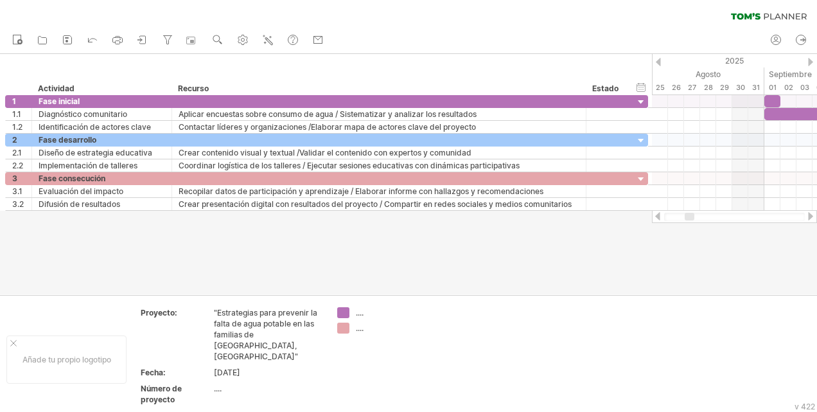
click at [806, 213] on div at bounding box center [811, 216] width 10 height 8
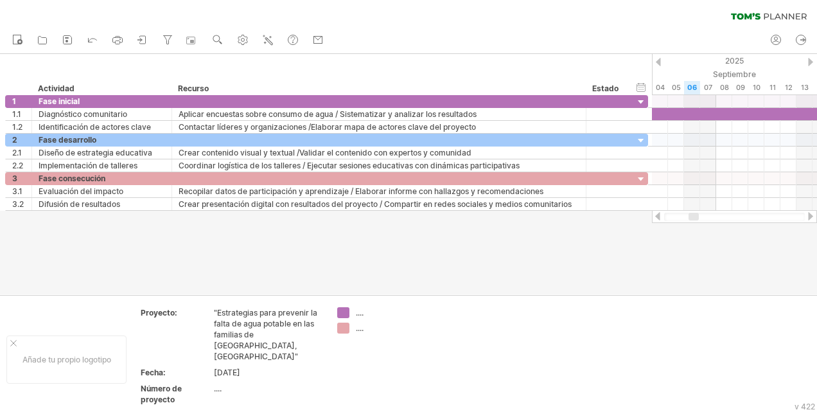
click at [777, 259] on div at bounding box center [408, 174] width 817 height 240
click at [779, 292] on div at bounding box center [408, 174] width 817 height 240
click at [637, 89] on div "hide start/end/duration Mostrar inicio/fin/duración" at bounding box center [641, 86] width 12 height 13
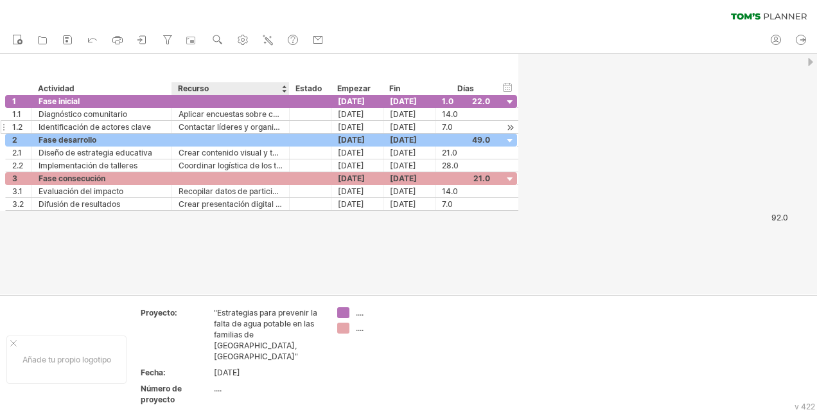
drag, startPoint x: 583, startPoint y: 88, endPoint x: 287, endPoint y: 128, distance: 299.5
click at [287, 128] on div "Trying to reach [DOMAIN_NAME] Connected again... 0% clear filter Nuevo" at bounding box center [408, 206] width 817 height 412
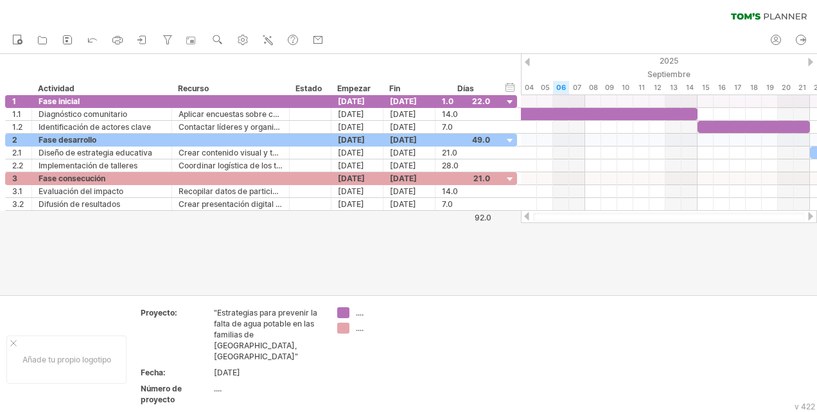
drag, startPoint x: 560, startPoint y: 216, endPoint x: 646, endPoint y: 224, distance: 87.1
click at [646, 224] on div "Trying to reach [DOMAIN_NAME] Connected again... 0% clear filter Nuevo" at bounding box center [408, 206] width 817 height 412
click at [525, 213] on div at bounding box center [527, 216] width 10 height 8
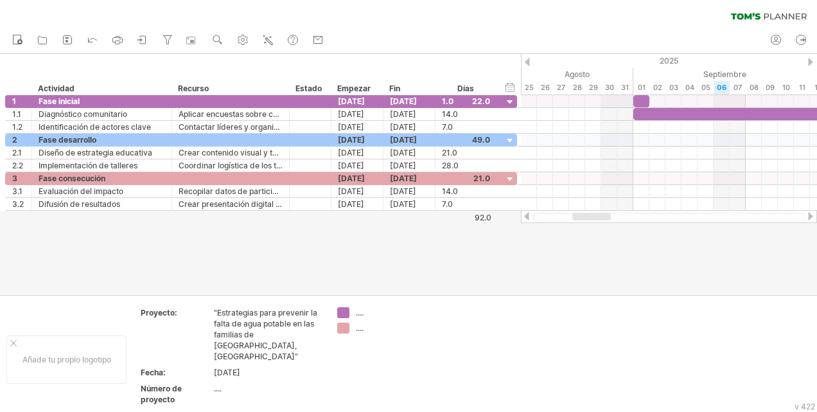
click at [811, 216] on div at bounding box center [811, 216] width 10 height 8
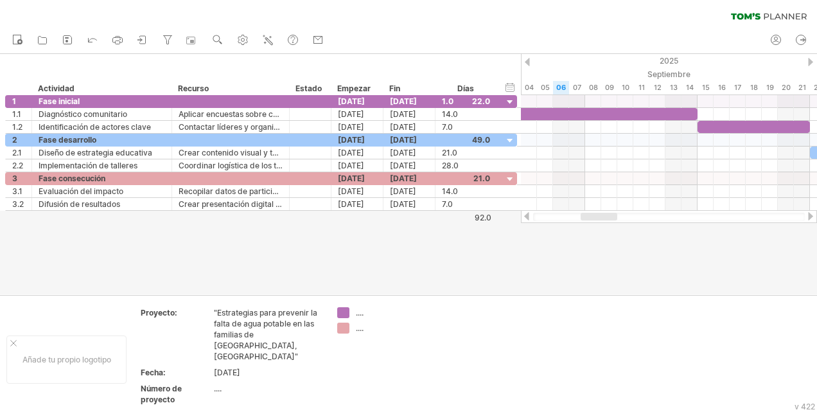
click at [811, 216] on div at bounding box center [811, 216] width 10 height 8
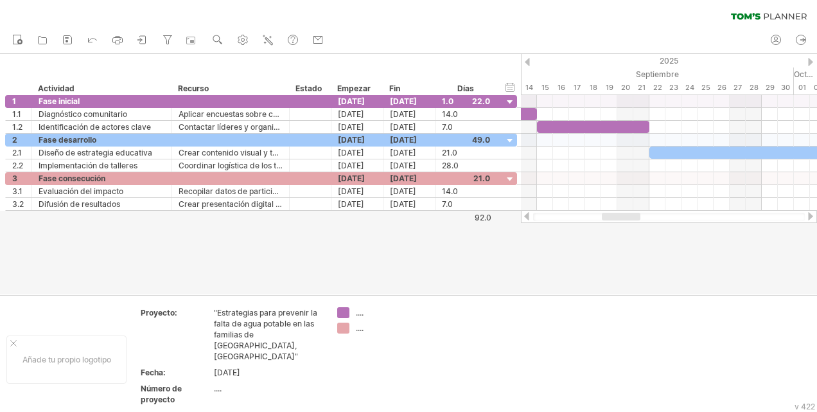
click at [811, 216] on div at bounding box center [811, 216] width 10 height 8
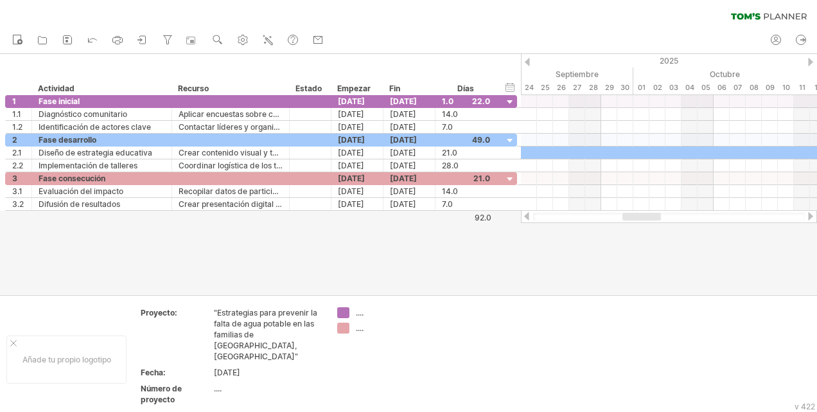
click at [811, 216] on div at bounding box center [811, 216] width 10 height 8
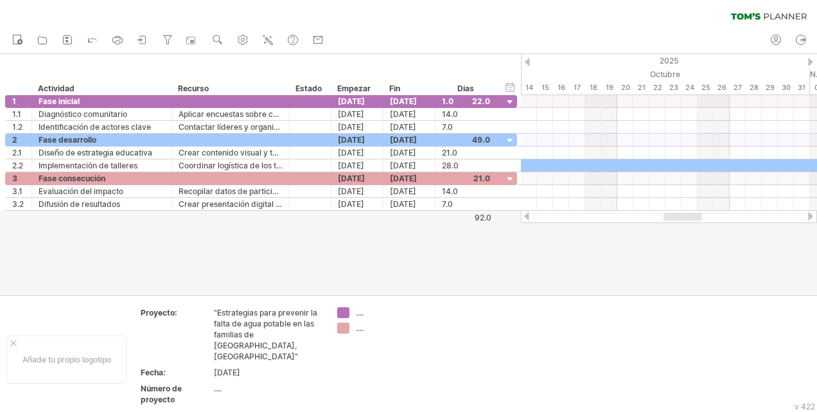
click at [811, 216] on div at bounding box center [811, 216] width 10 height 8
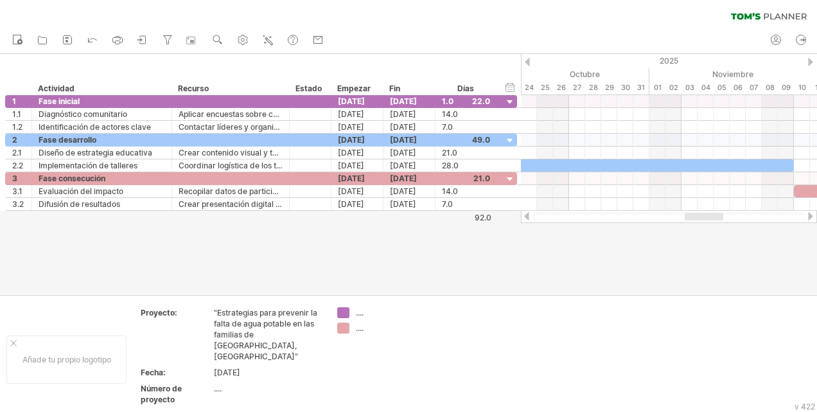
click at [811, 216] on div at bounding box center [811, 216] width 10 height 8
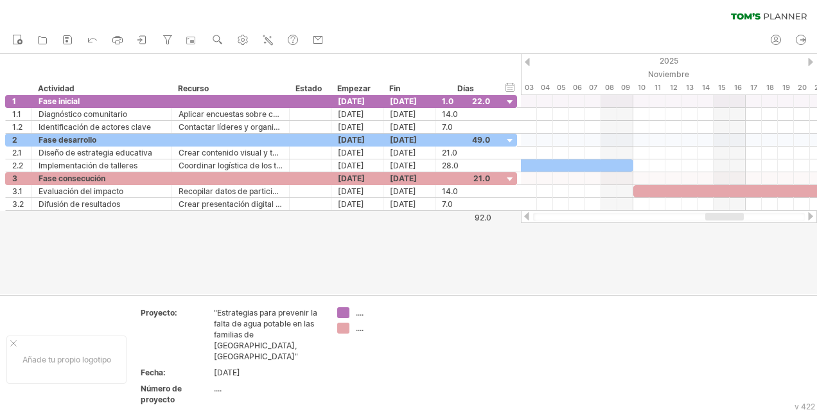
click at [811, 216] on div at bounding box center [811, 216] width 10 height 8
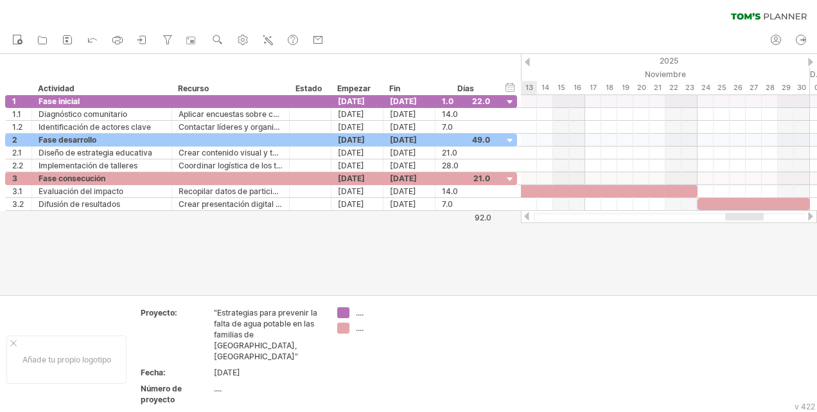
click at [811, 216] on div at bounding box center [811, 216] width 10 height 8
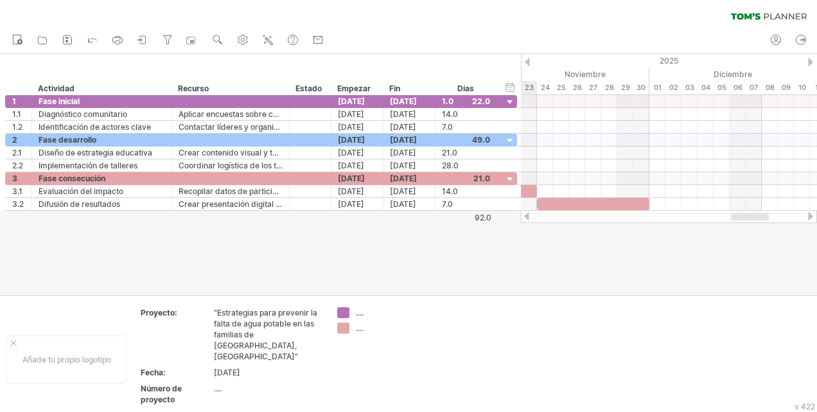
click at [811, 216] on div at bounding box center [811, 216] width 10 height 8
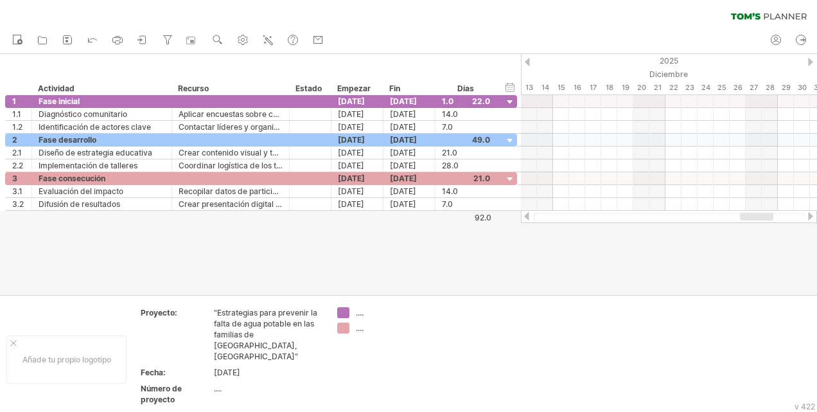
click at [529, 216] on div at bounding box center [527, 216] width 10 height 8
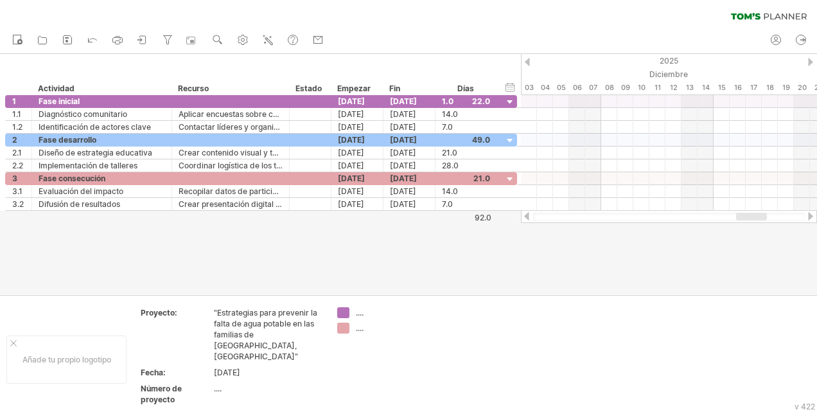
click at [530, 216] on div at bounding box center [527, 216] width 10 height 8
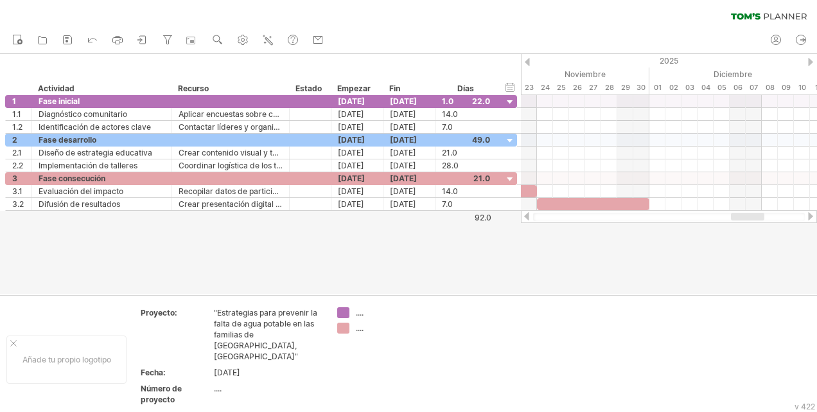
click at [531, 215] on div at bounding box center [527, 216] width 10 height 8
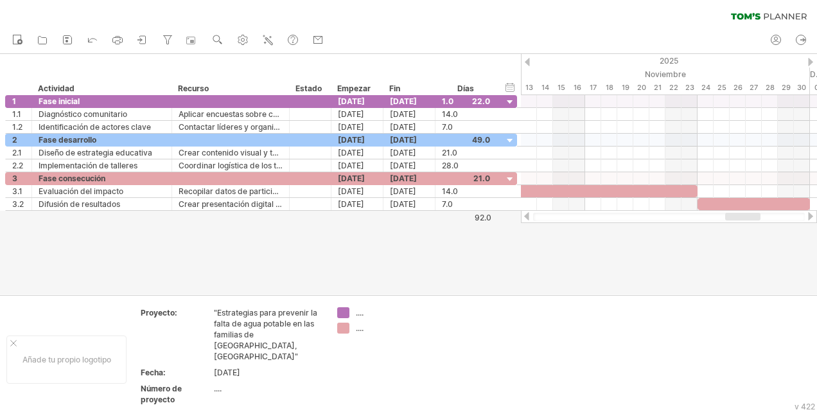
click at [531, 215] on div at bounding box center [527, 216] width 10 height 8
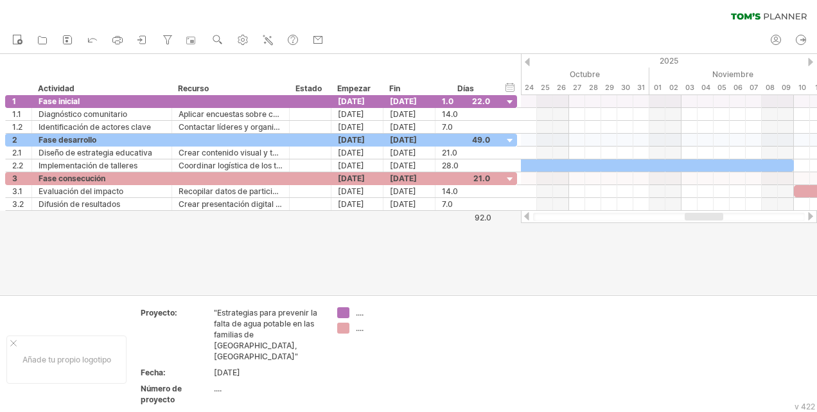
click at [531, 215] on div at bounding box center [527, 216] width 10 height 8
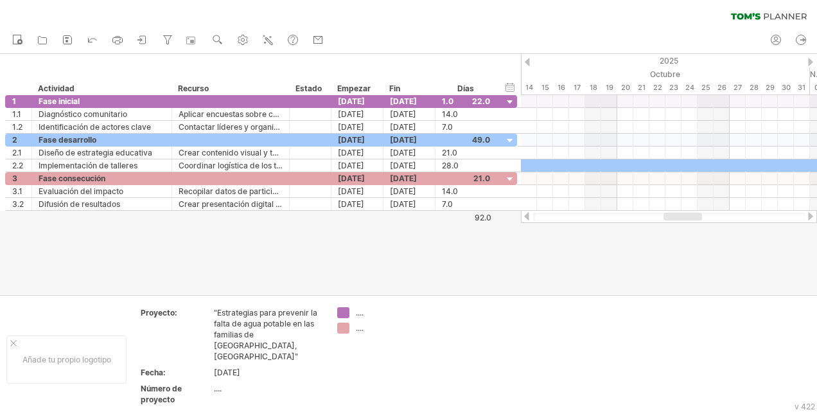
click at [531, 215] on div at bounding box center [527, 216] width 10 height 8
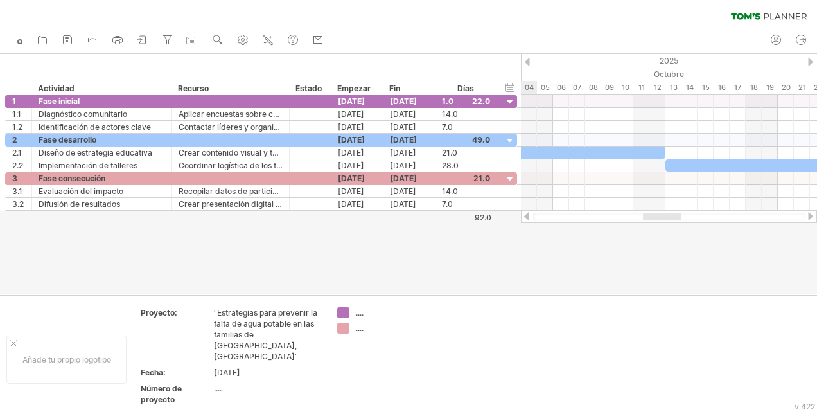
click at [531, 215] on div at bounding box center [527, 216] width 10 height 8
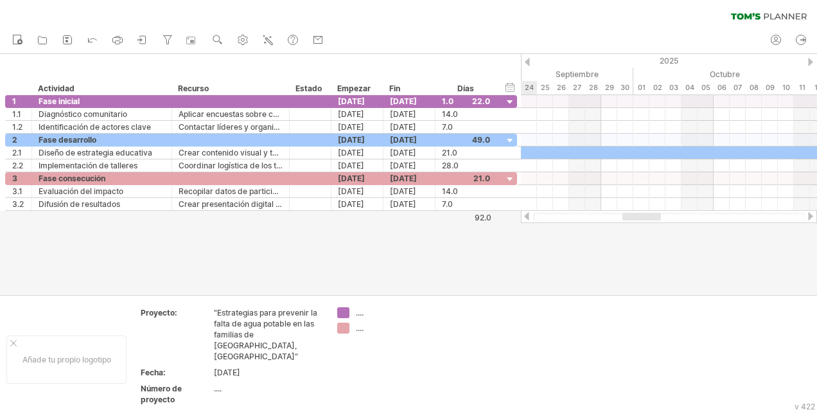
click at [531, 215] on div at bounding box center [527, 216] width 10 height 8
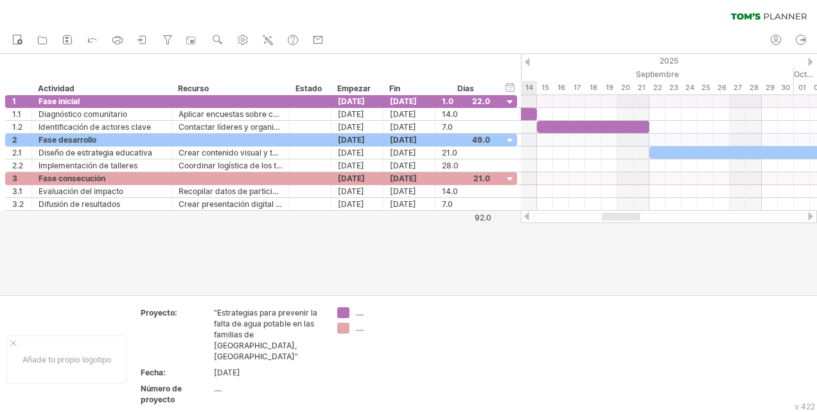
click at [531, 215] on div at bounding box center [527, 216] width 10 height 8
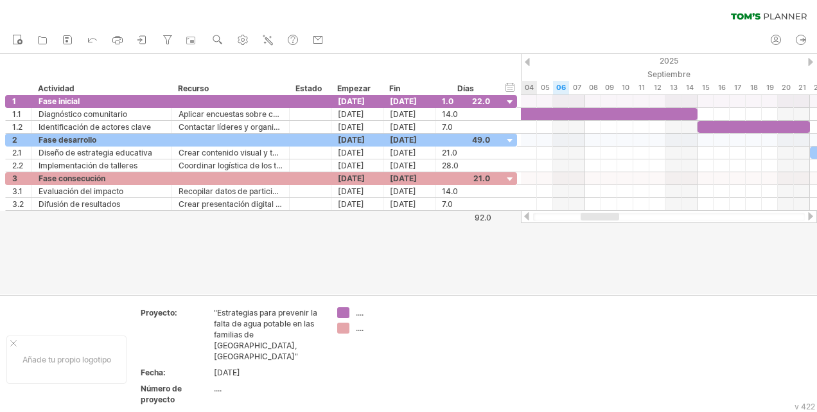
click at [531, 215] on div at bounding box center [527, 216] width 10 height 8
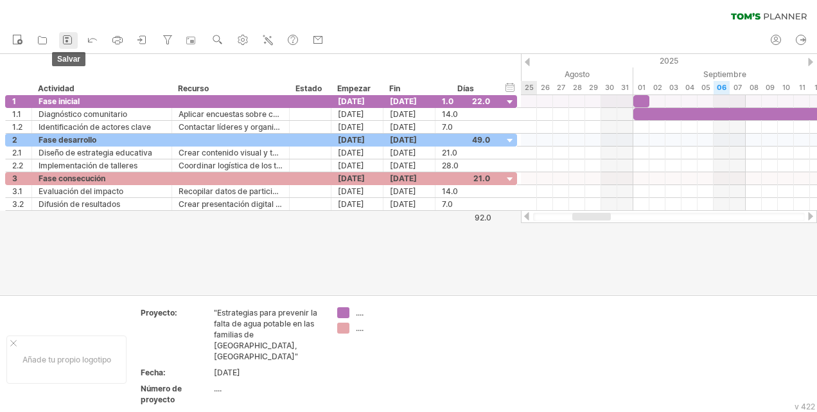
click at [66, 38] on rect at bounding box center [67, 37] width 4 height 1
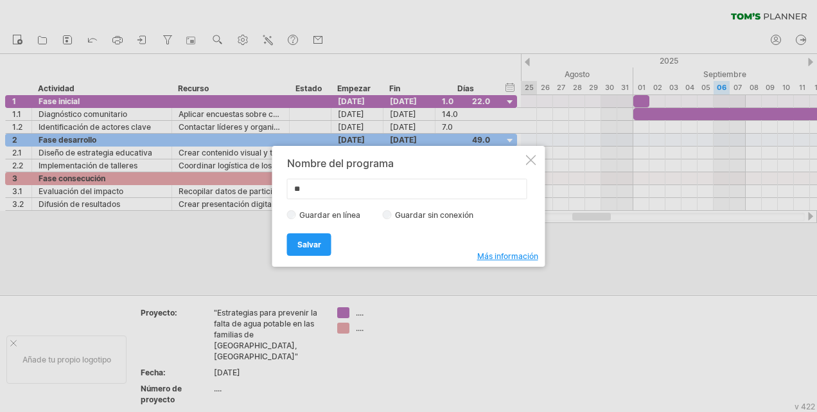
type input "*"
type input "**********"
click at [312, 251] on link "Salvar" at bounding box center [309, 244] width 44 height 22
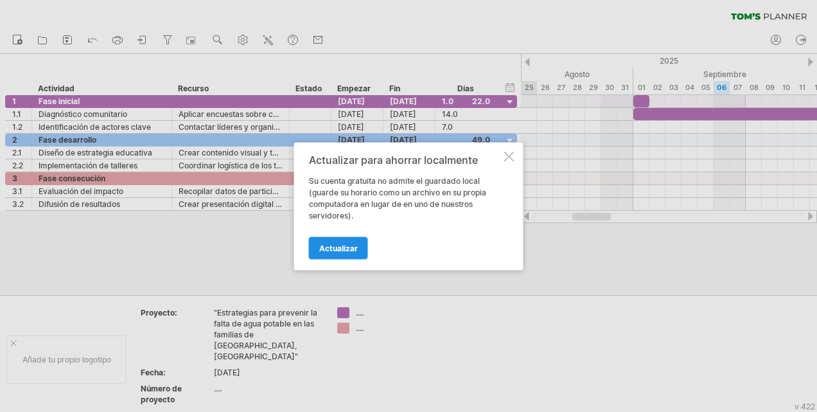
click at [327, 243] on span "Actualizar" at bounding box center [338, 248] width 39 height 10
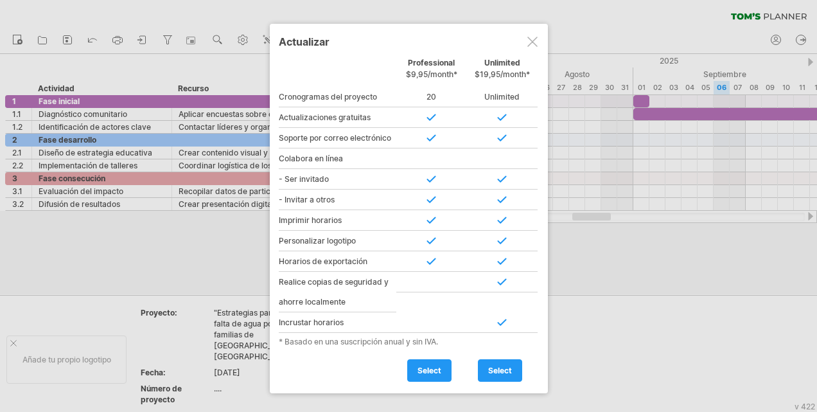
click at [527, 39] on div at bounding box center [532, 42] width 10 height 10
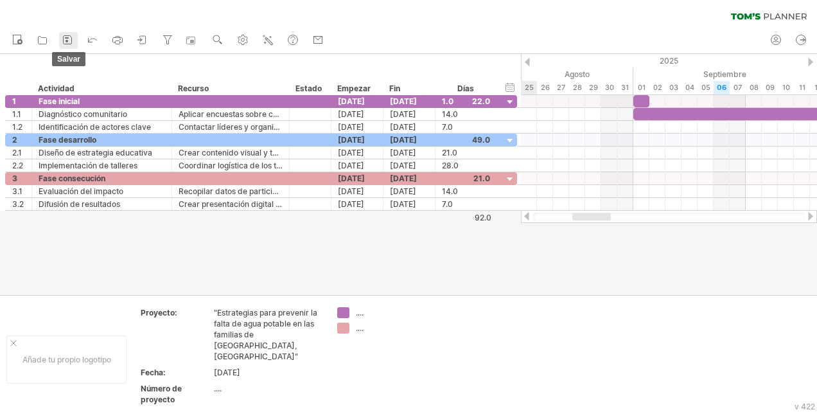
click at [67, 44] on icon at bounding box center [68, 40] width 8 height 8
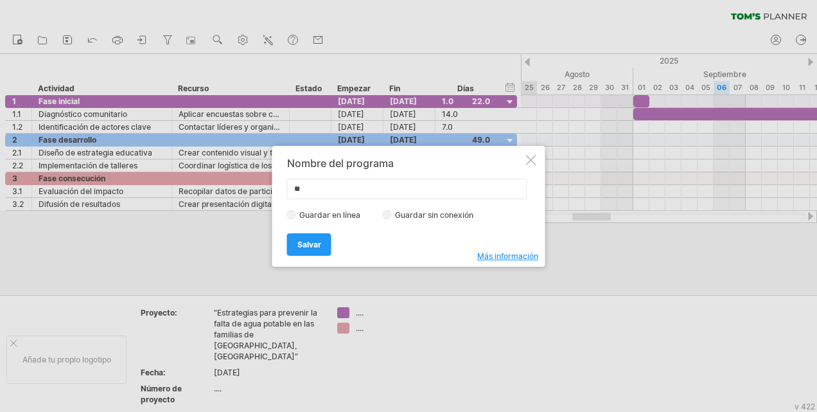
type input "*"
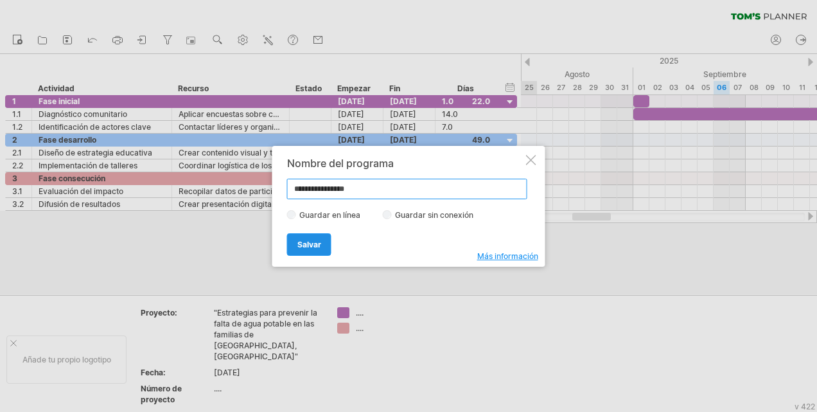
type input "**********"
click at [320, 242] on span "Salvar" at bounding box center [309, 245] width 24 height 10
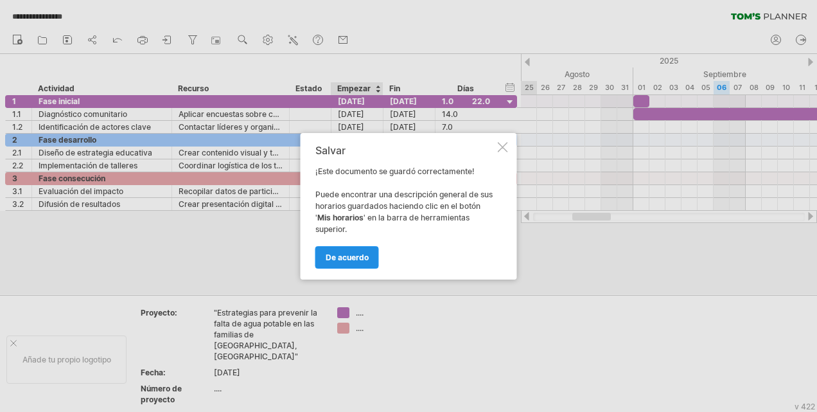
click at [364, 259] on span "De acuerdo" at bounding box center [347, 257] width 43 height 10
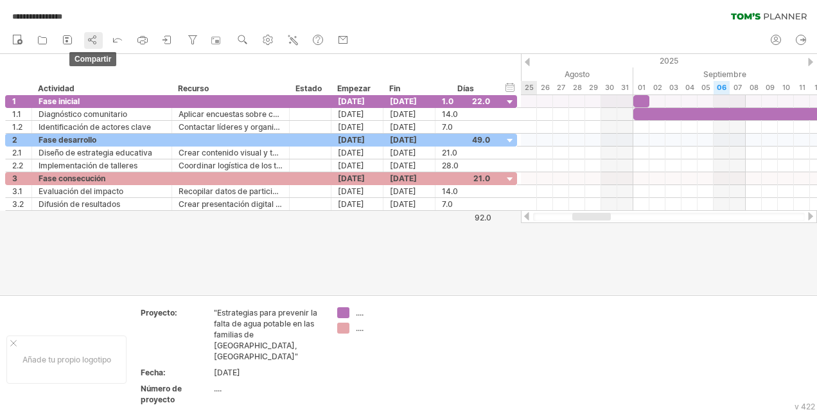
click at [96, 37] on circle at bounding box center [95, 37] width 3 height 3
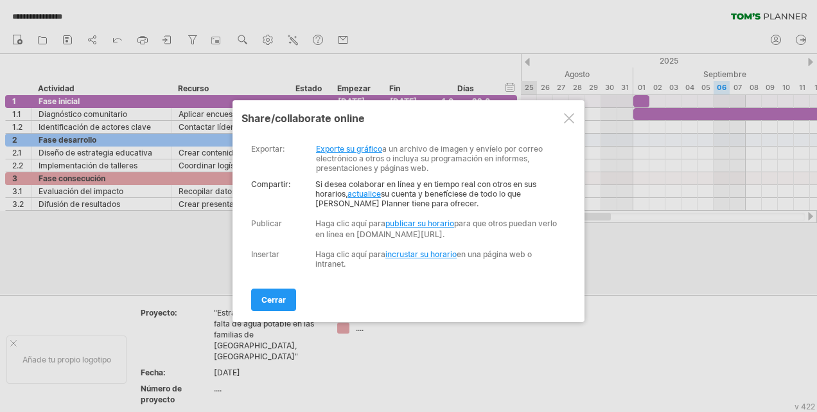
click at [371, 189] on link "actualice" at bounding box center [364, 194] width 33 height 10
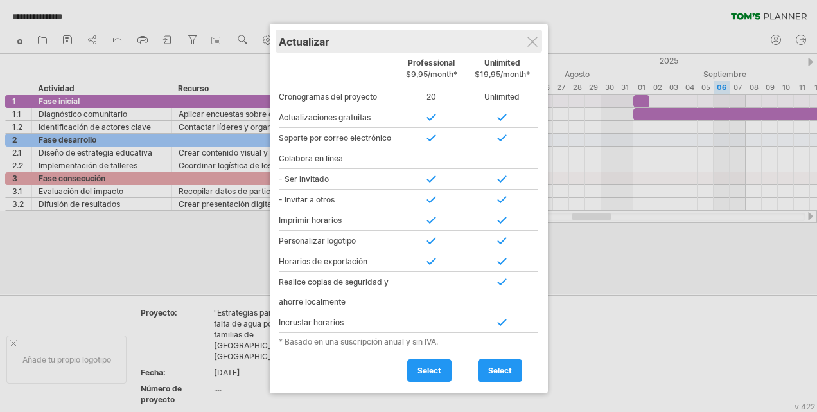
click at [526, 42] on div "Actualizar" at bounding box center [409, 41] width 260 height 23
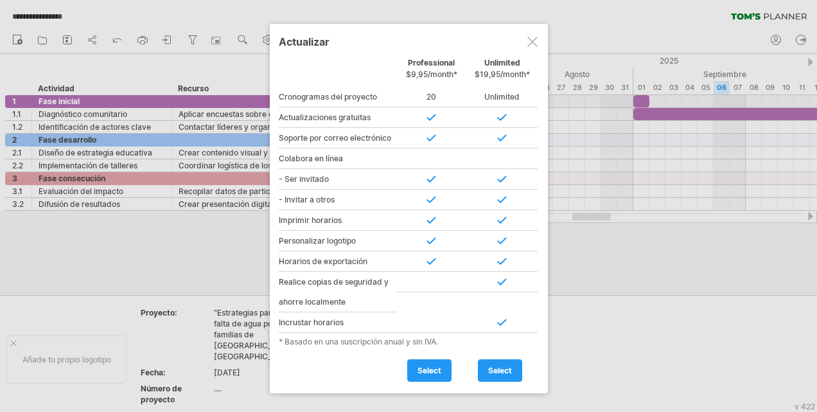
click at [536, 44] on div at bounding box center [532, 42] width 10 height 10
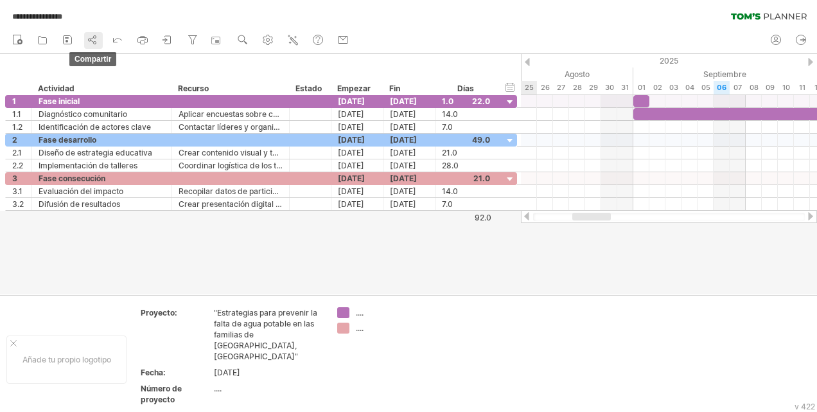
click at [99, 42] on icon at bounding box center [92, 39] width 13 height 13
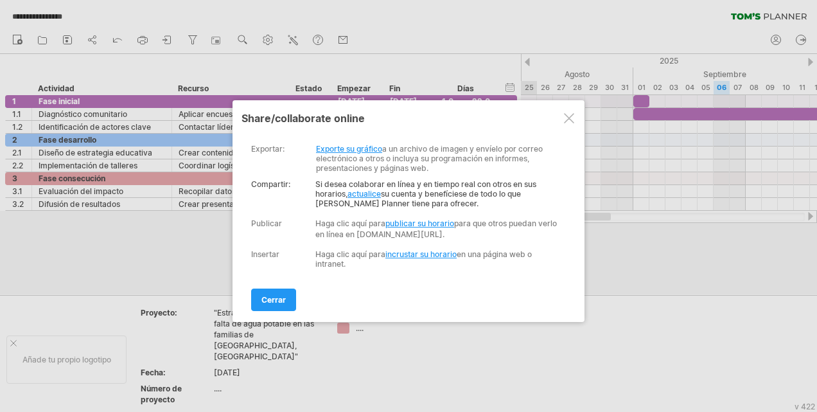
click at [338, 146] on link "Exporte su gráfico" at bounding box center [349, 149] width 66 height 10
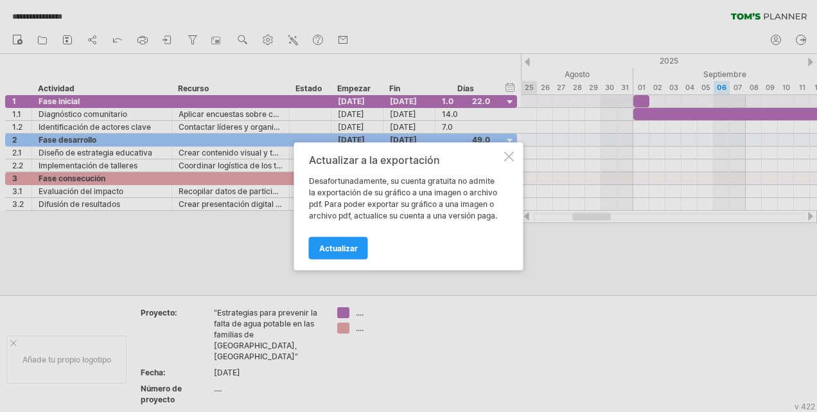
click at [269, 42] on div at bounding box center [408, 206] width 817 height 412
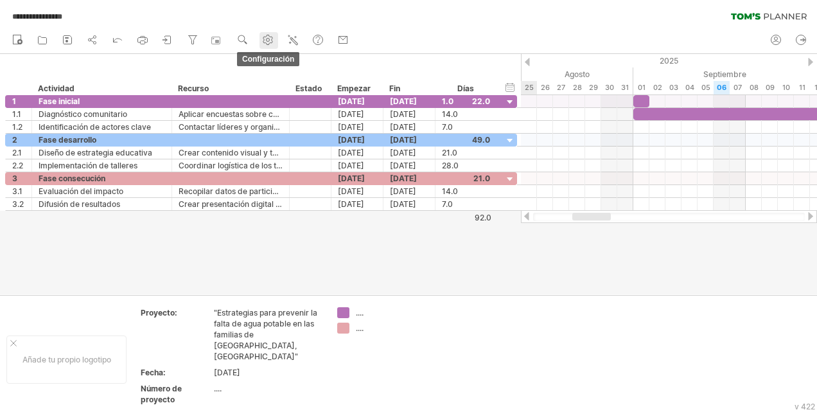
click at [273, 42] on use at bounding box center [267, 39] width 13 height 13
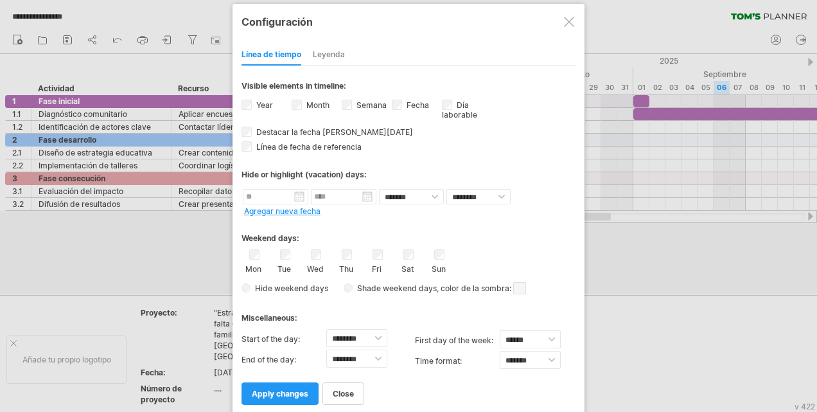
click at [333, 51] on div "Leyenda" at bounding box center [329, 55] width 32 height 21
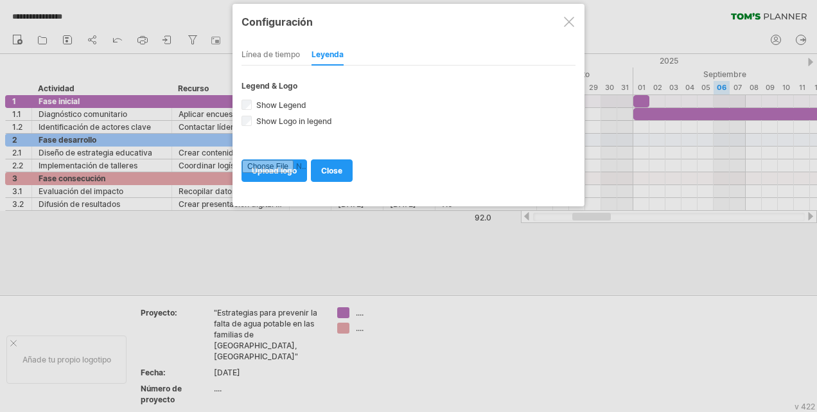
click at [294, 51] on div "Línea de tiempo" at bounding box center [271, 55] width 58 height 21
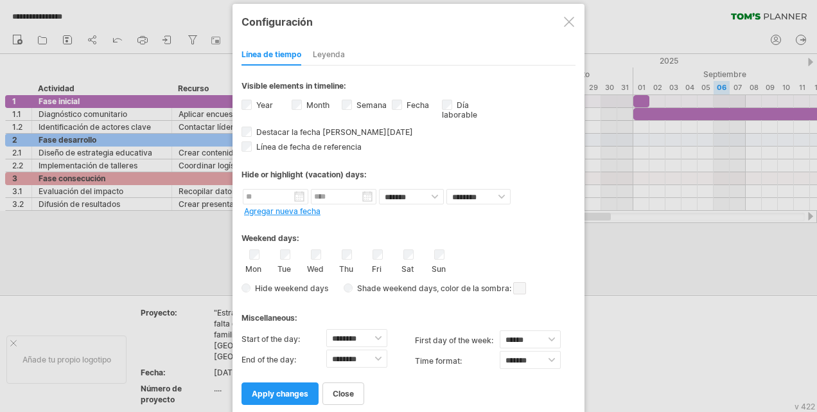
click at [572, 20] on div at bounding box center [569, 22] width 10 height 10
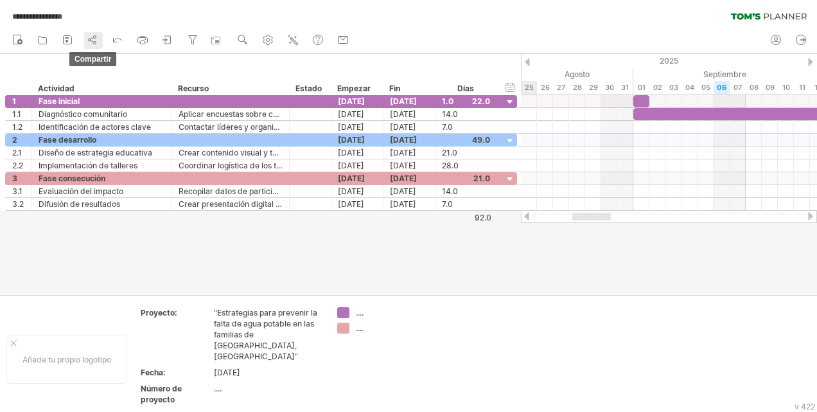
click at [93, 36] on icon at bounding box center [92, 39] width 13 height 13
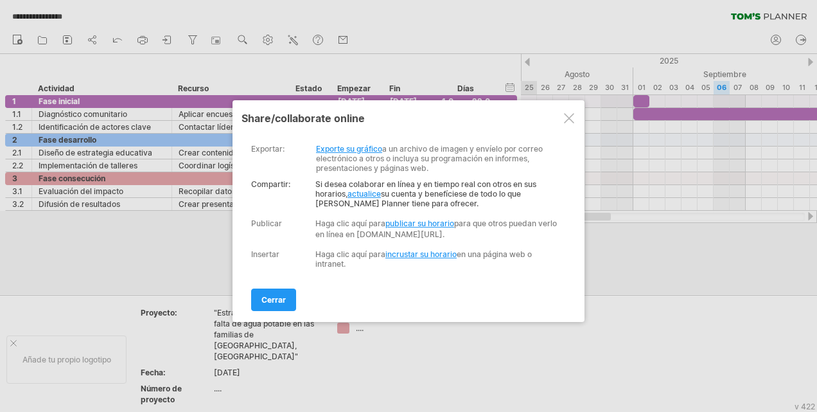
click at [423, 218] on link "publicar su horario" at bounding box center [419, 223] width 69 height 10
select select "*"
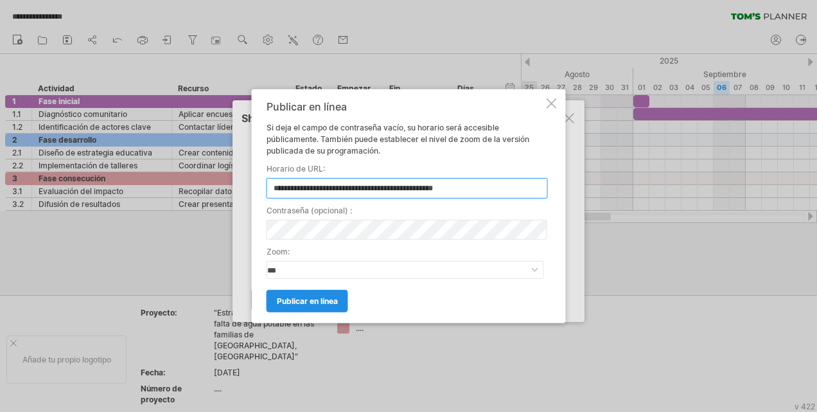
type input "**********"
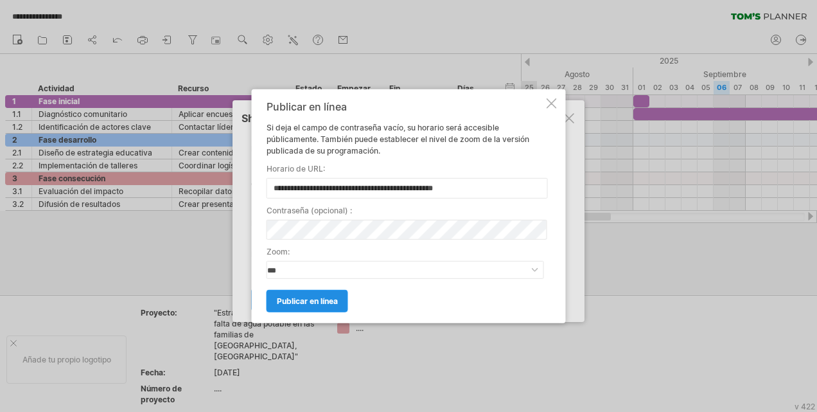
click at [337, 301] on span "Publicar en línea" at bounding box center [307, 301] width 61 height 10
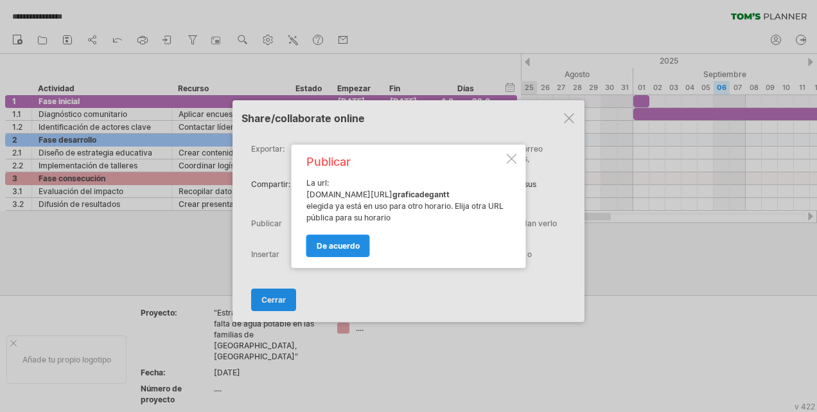
click at [352, 242] on span "De acuerdo" at bounding box center [338, 246] width 43 height 10
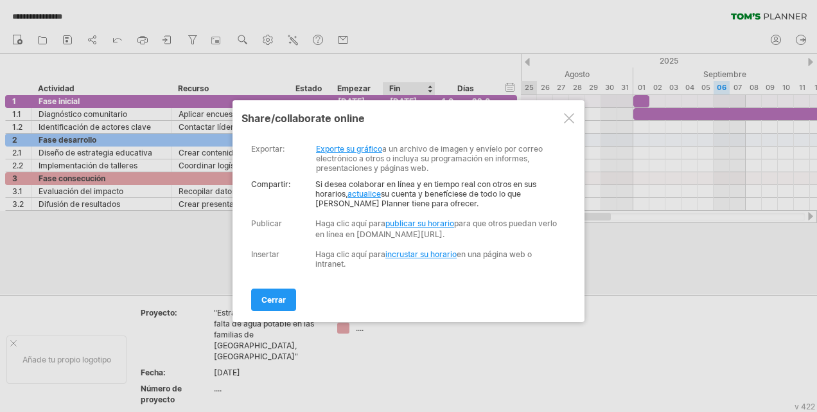
click at [430, 220] on link "publicar su horario" at bounding box center [419, 223] width 69 height 10
select select "*"
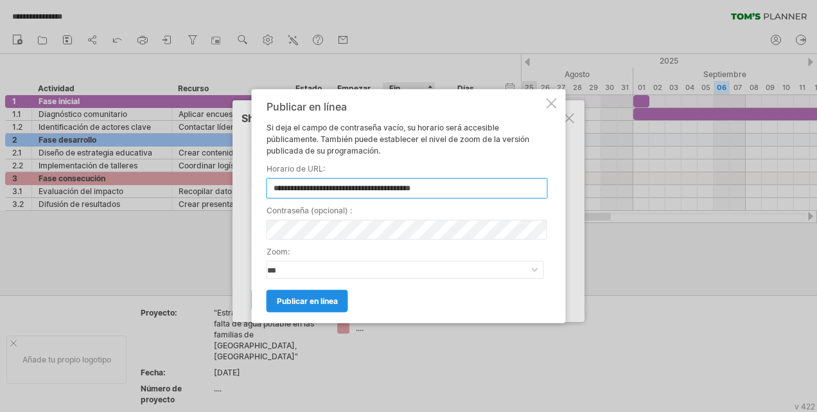
type input "**********"
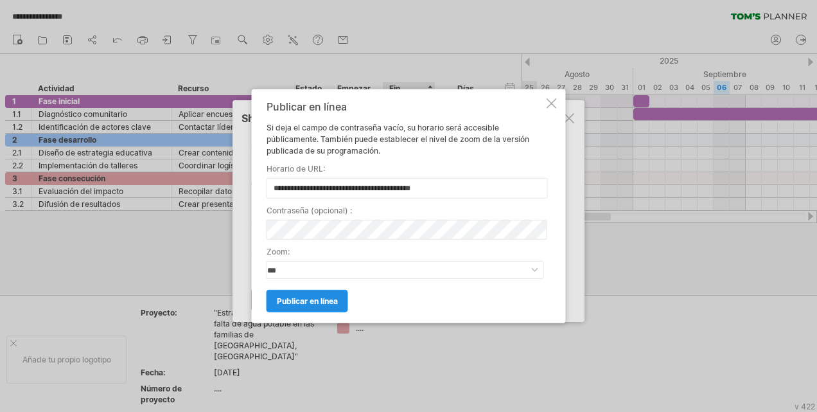
click at [334, 304] on span "Publicar en línea" at bounding box center [307, 301] width 61 height 10
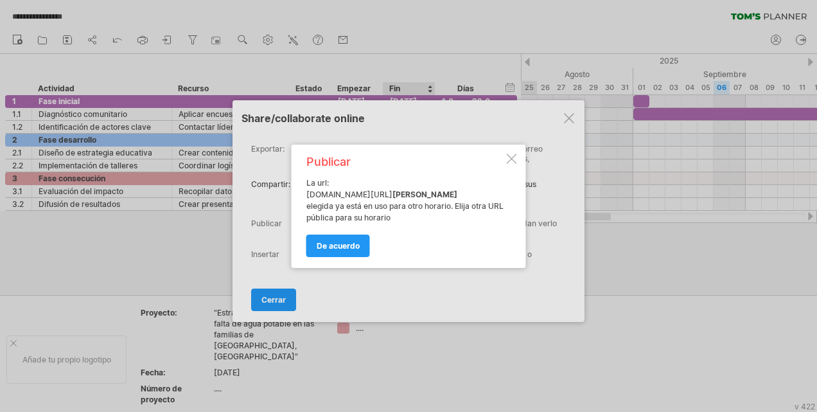
click at [346, 245] on span "De acuerdo" at bounding box center [338, 246] width 43 height 10
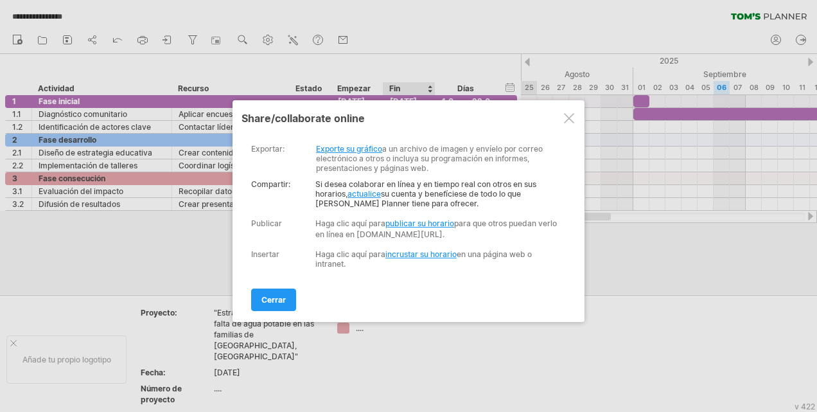
click at [398, 218] on link "publicar su horario" at bounding box center [419, 223] width 69 height 10
select select "*"
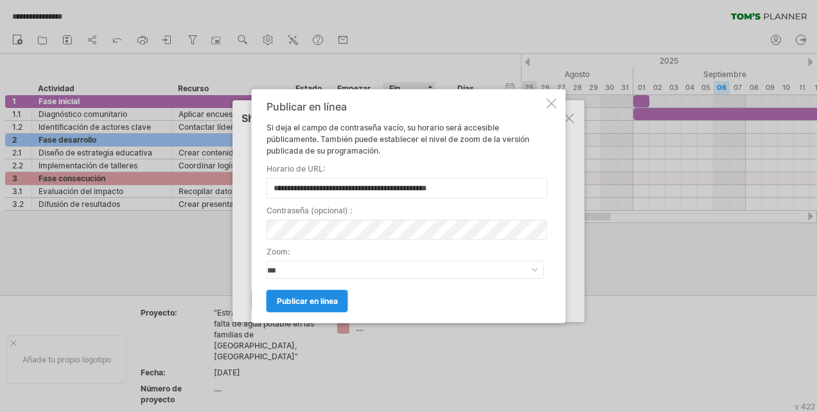
type input "**********"
click at [298, 294] on link "Publicar en línea" at bounding box center [308, 301] width 82 height 22
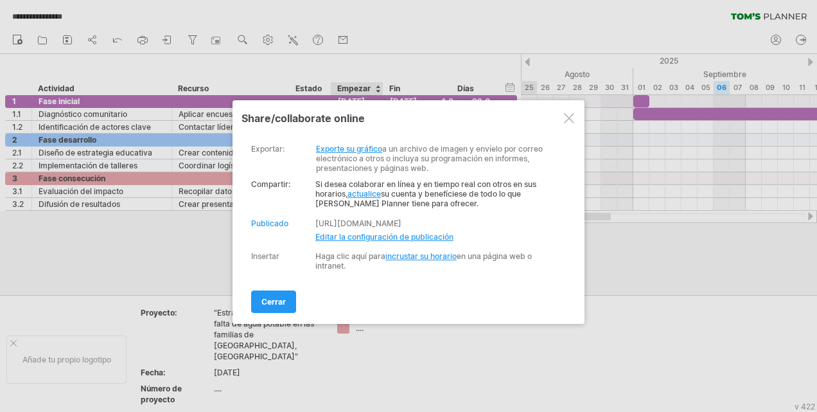
click at [359, 233] on span "Editar la configuración de publicación" at bounding box center [384, 237] width 138 height 10
select select "*"
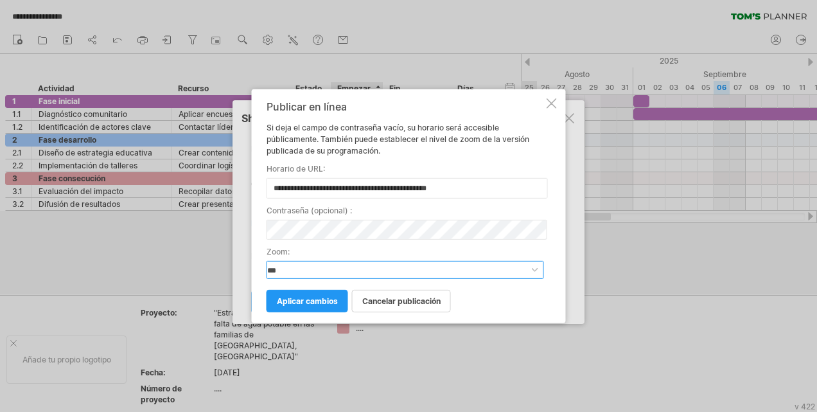
click at [482, 266] on select "**********" at bounding box center [406, 270] width 278 height 18
click at [484, 274] on select "**********" at bounding box center [406, 270] width 278 height 18
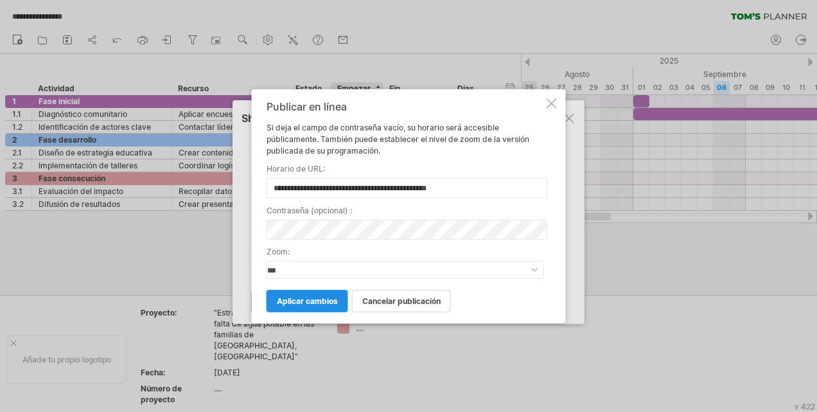
click at [312, 301] on span "Aplicar cambios" at bounding box center [307, 301] width 61 height 10
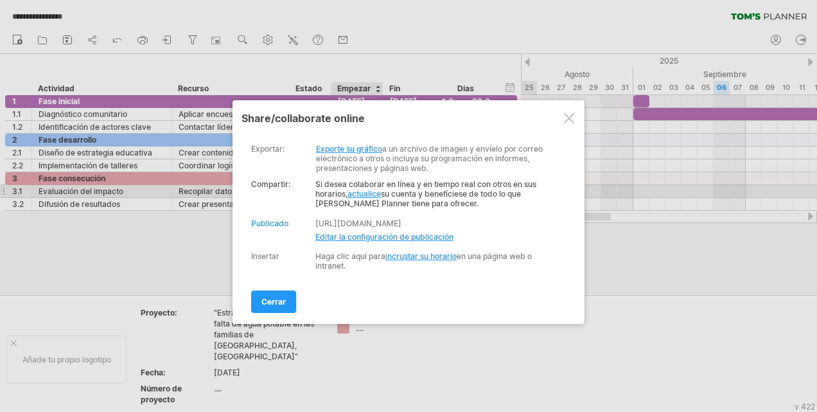
click at [370, 190] on link "actualice" at bounding box center [364, 194] width 33 height 10
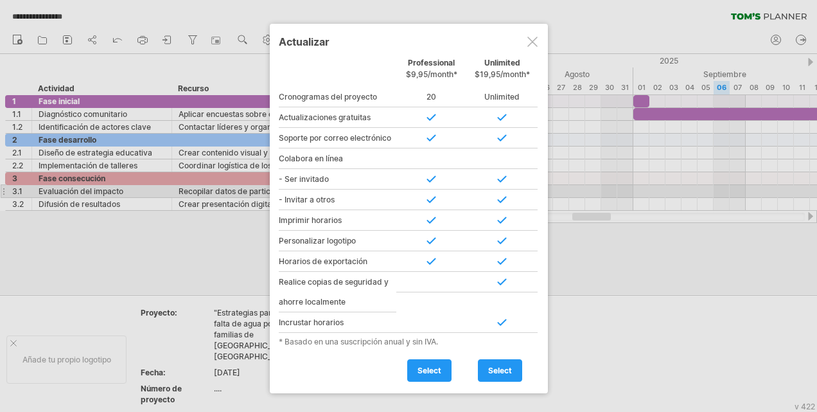
click at [530, 39] on div at bounding box center [532, 42] width 10 height 10
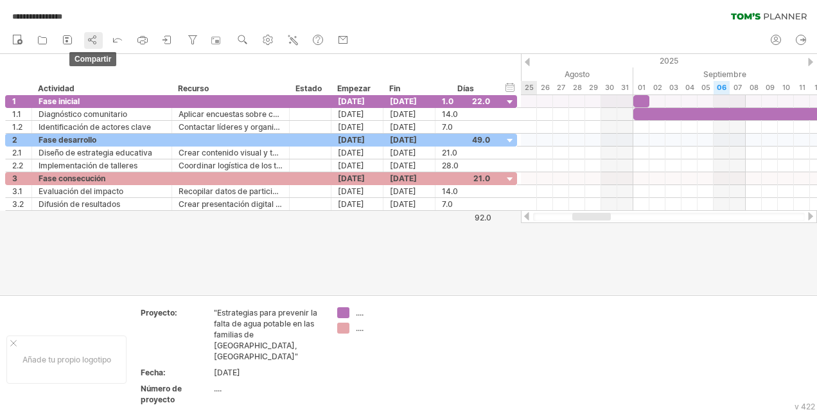
click at [96, 43] on circle at bounding box center [95, 43] width 3 height 3
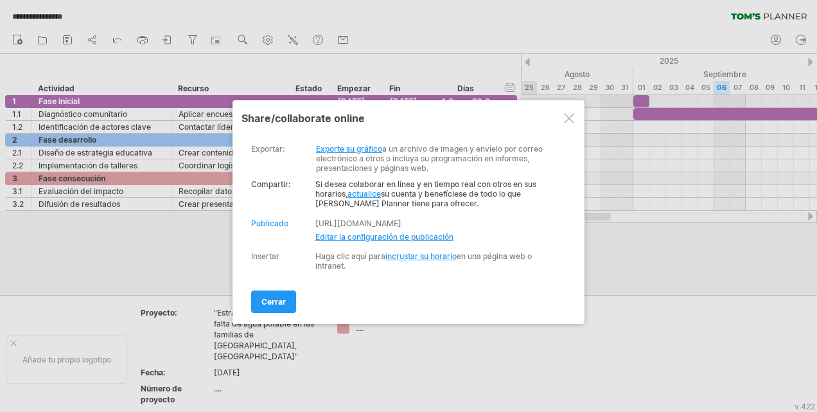
click at [361, 234] on span "Editar la configuración de publicación" at bounding box center [384, 237] width 138 height 10
select select "*"
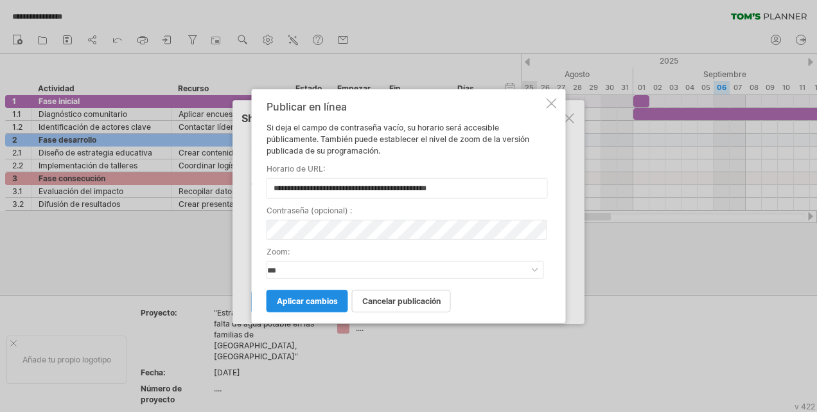
click at [324, 297] on span "Aplicar cambios" at bounding box center [307, 301] width 61 height 10
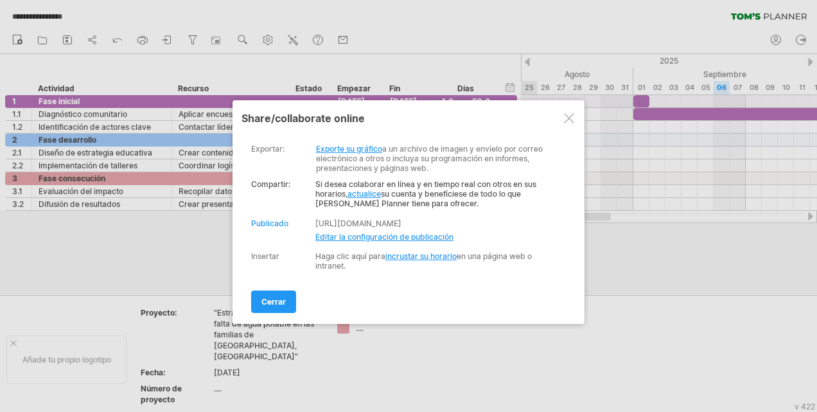
click at [272, 44] on div at bounding box center [408, 206] width 817 height 412
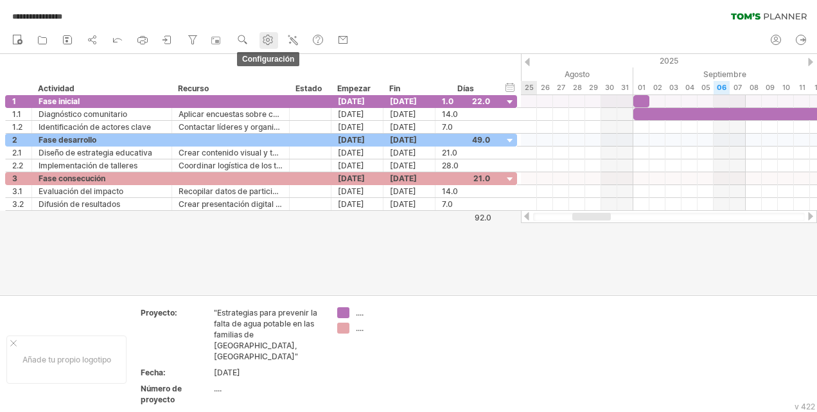
click at [263, 39] on use at bounding box center [267, 39] width 13 height 13
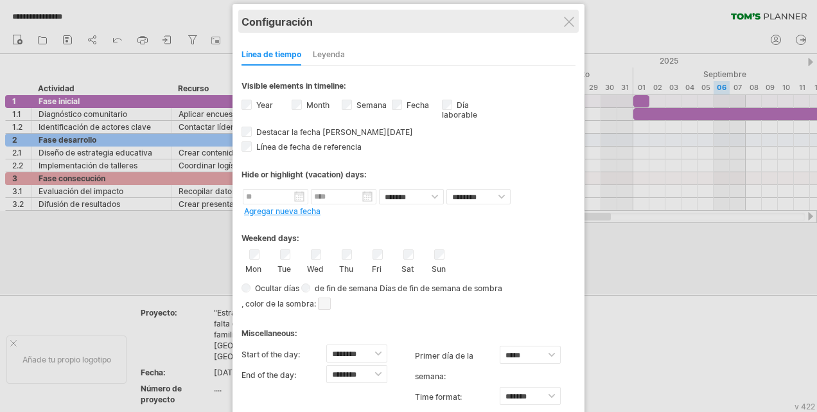
click at [576, 19] on div "Configuración" at bounding box center [409, 21] width 334 height 23
click at [563, 25] on div "**********" at bounding box center [409, 228] width 352 height 448
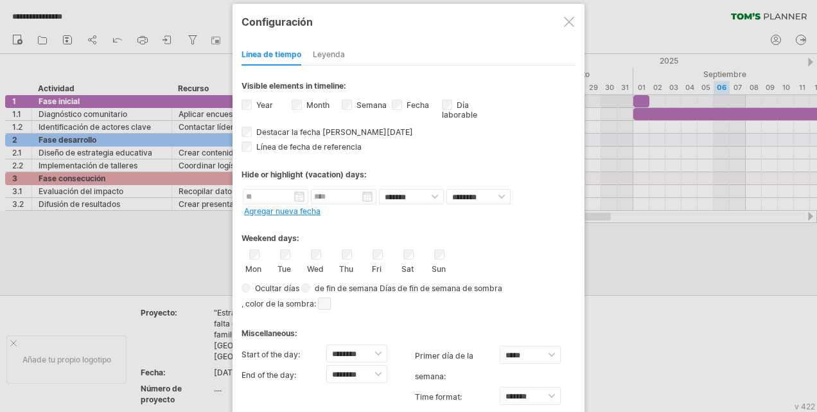
click at [572, 22] on div at bounding box center [569, 22] width 10 height 10
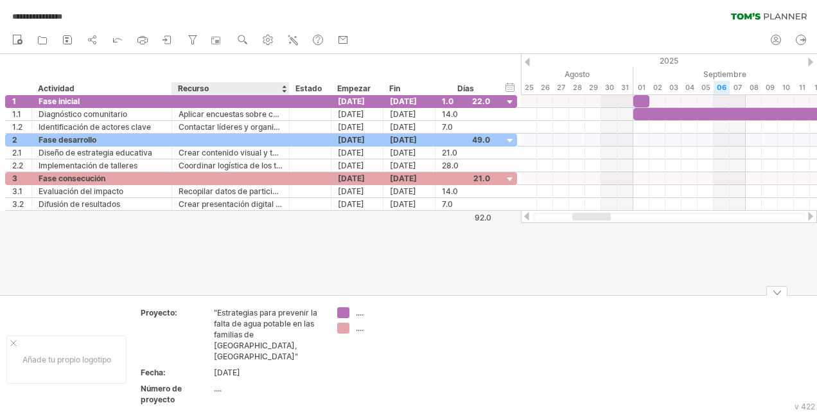
click at [216, 383] on div "...." at bounding box center [268, 388] width 108 height 11
click at [218, 383] on div "...." at bounding box center [268, 388] width 108 height 11
type input "**********"
click at [344, 380] on td ".... ...." at bounding box center [382, 359] width 102 height 104
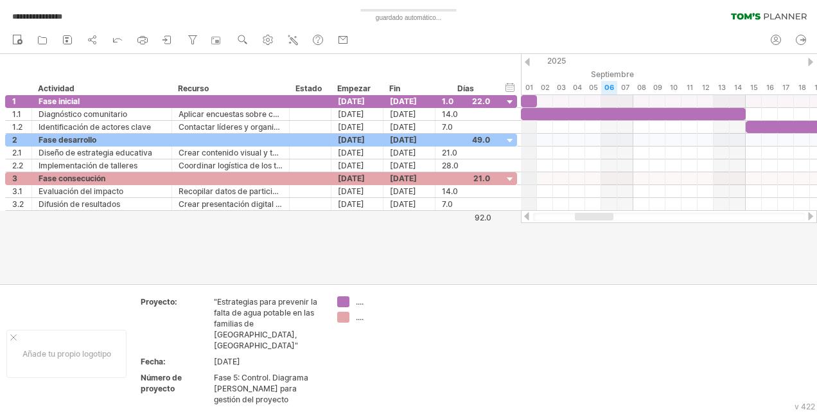
drag, startPoint x: 634, startPoint y: 70, endPoint x: 524, endPoint y: 86, distance: 111.0
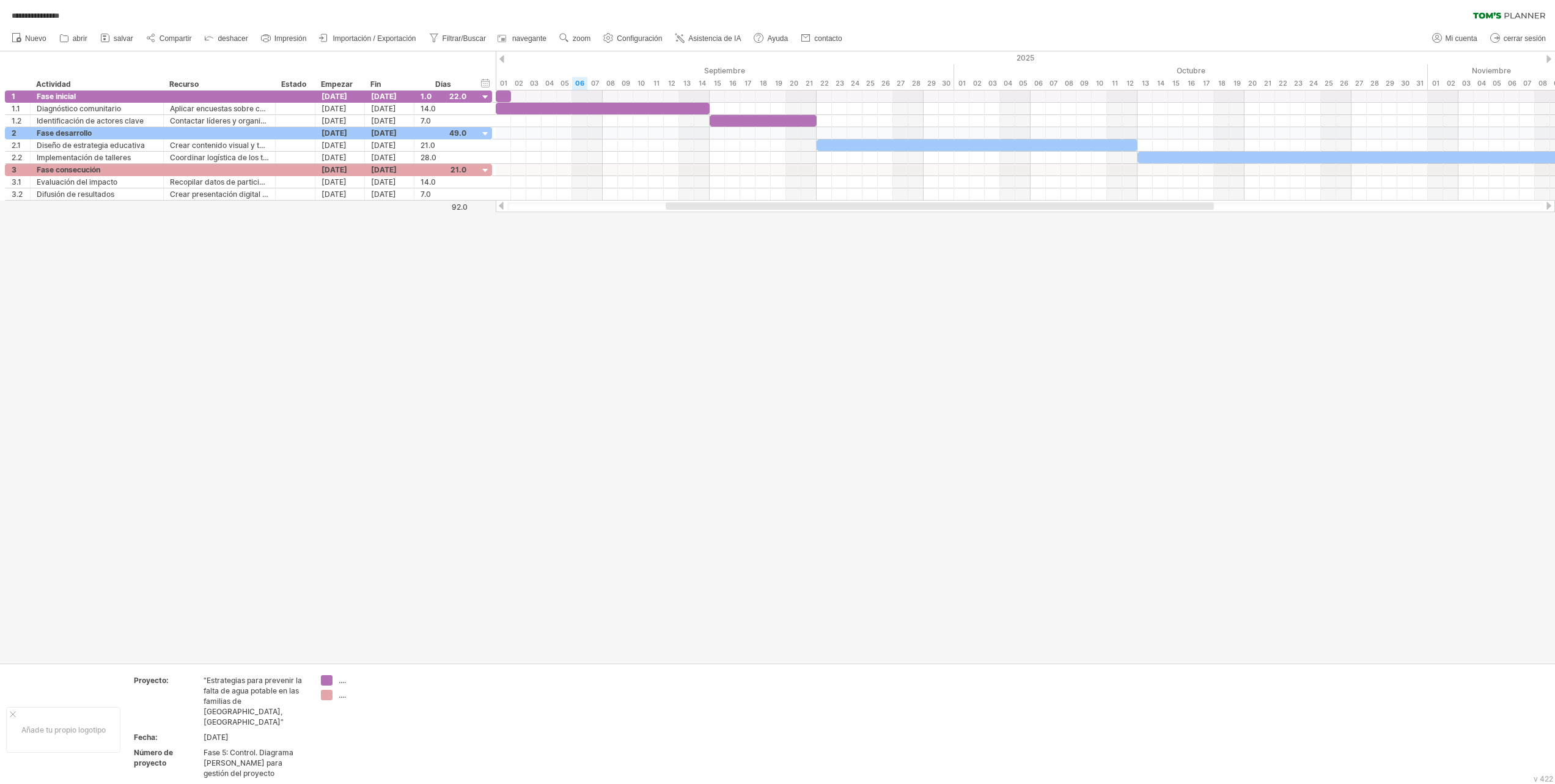
drag, startPoint x: 768, startPoint y: 0, endPoint x: 727, endPoint y: 390, distance: 392.1
click at [715, 391] on div at bounding box center [778, 357] width 1555 height 611
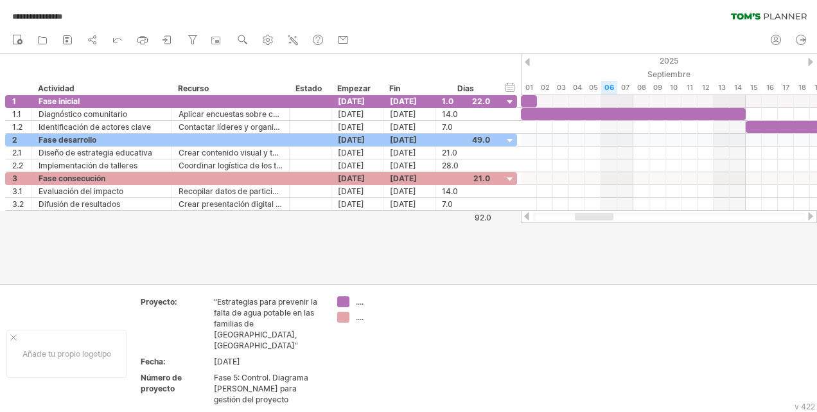
drag, startPoint x: 1575, startPoint y: 1, endPoint x: 434, endPoint y: 27, distance: 1141.3
click at [434, 27] on div "Nuevo abrir" at bounding box center [408, 40] width 817 height 27
click at [269, 39] on circle at bounding box center [268, 40] width 3 height 3
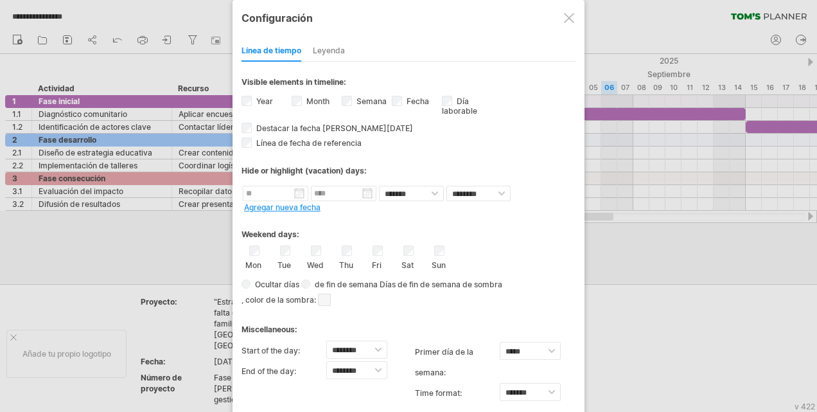
click at [331, 48] on div "Leyenda" at bounding box center [329, 51] width 32 height 21
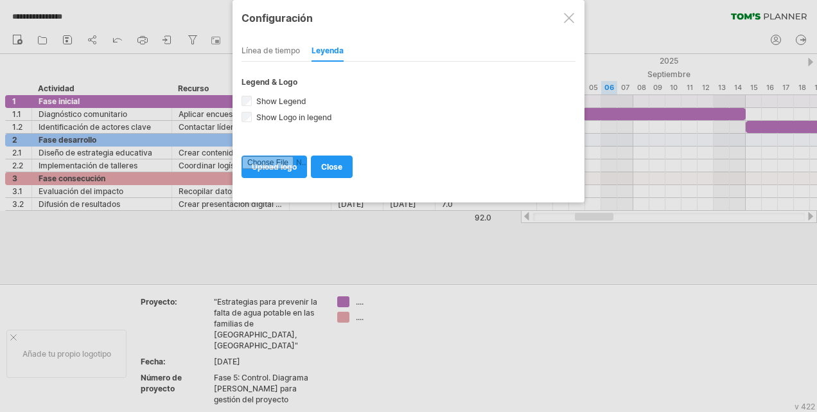
click at [289, 46] on div "Línea de tiempo" at bounding box center [271, 51] width 58 height 21
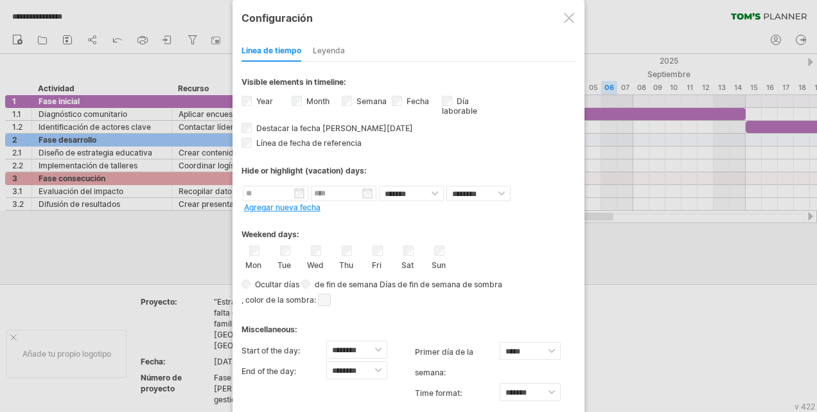
click at [568, 18] on div at bounding box center [569, 18] width 10 height 10
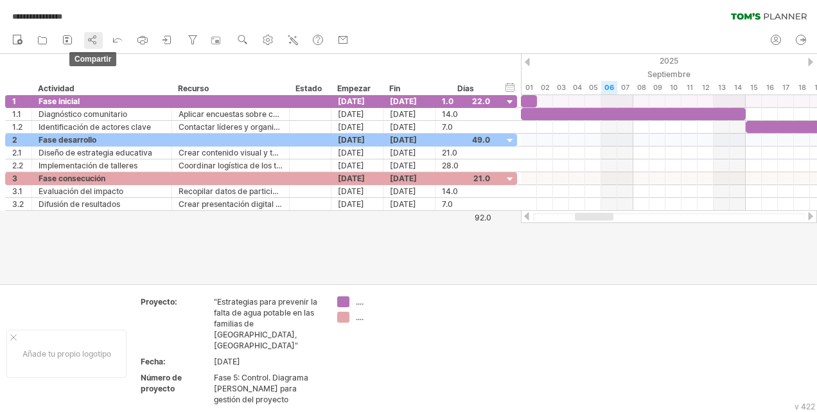
click at [98, 41] on icon at bounding box center [92, 39] width 13 height 13
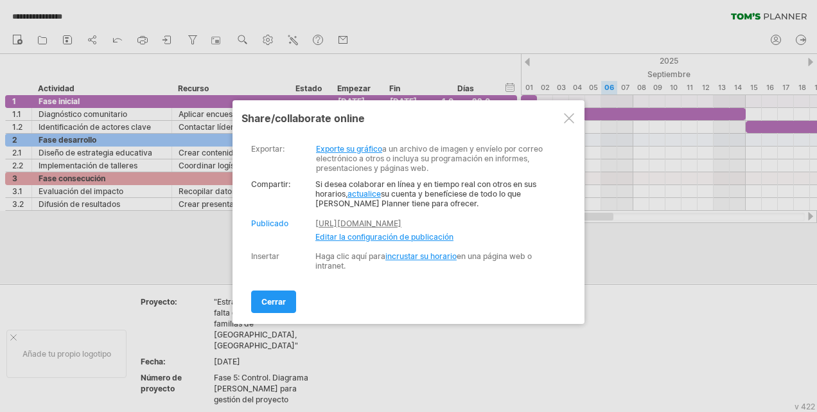
drag, startPoint x: 313, startPoint y: 216, endPoint x: 353, endPoint y: 220, distance: 40.7
click at [353, 220] on div "Publicar Publicado [URL][DOMAIN_NAME] Haga clic aquí para publicar su horario p…" at bounding box center [405, 230] width 309 height 24
click at [567, 118] on div at bounding box center [569, 118] width 10 height 10
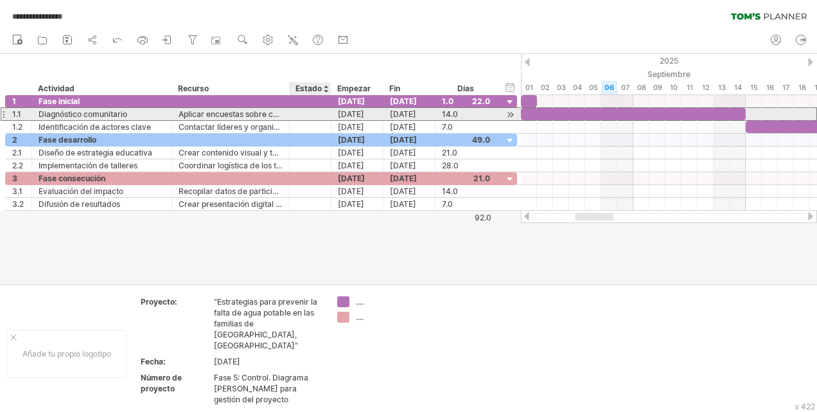
click at [315, 114] on div at bounding box center [310, 114] width 28 height 12
click at [301, 111] on div at bounding box center [310, 114] width 28 height 12
